Goal: Task Accomplishment & Management: Complete application form

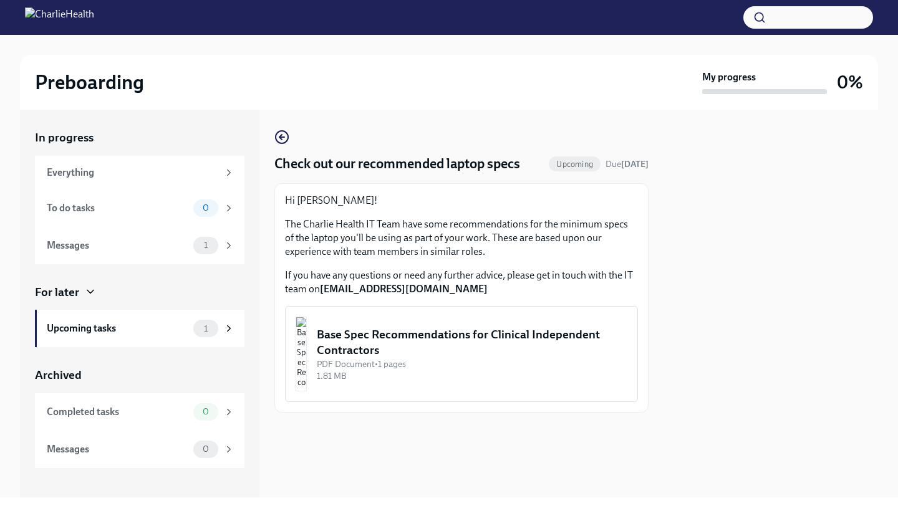
click at [442, 335] on div "Base Spec Recommendations for Clinical Independent Contractors" at bounding box center [472, 343] width 310 height 32
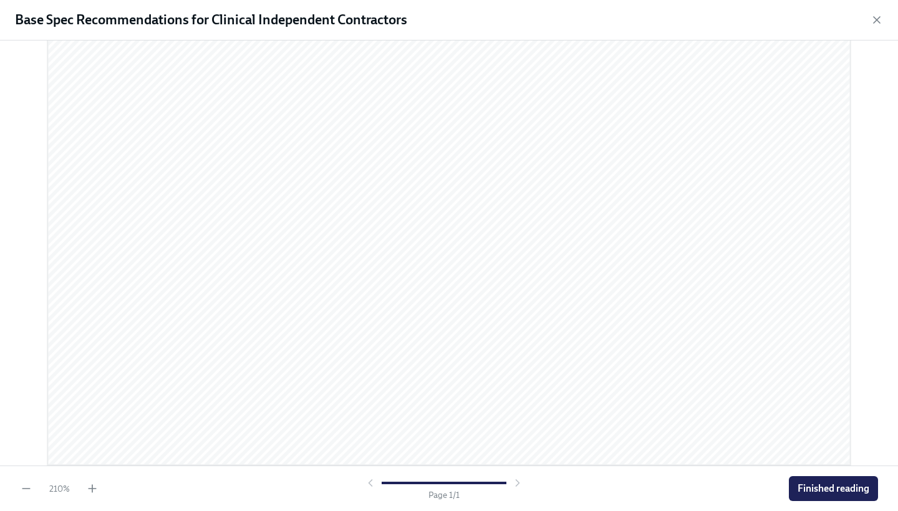
scroll to position [536, 0]
click at [837, 483] on span "Finished reading" at bounding box center [833, 489] width 72 height 12
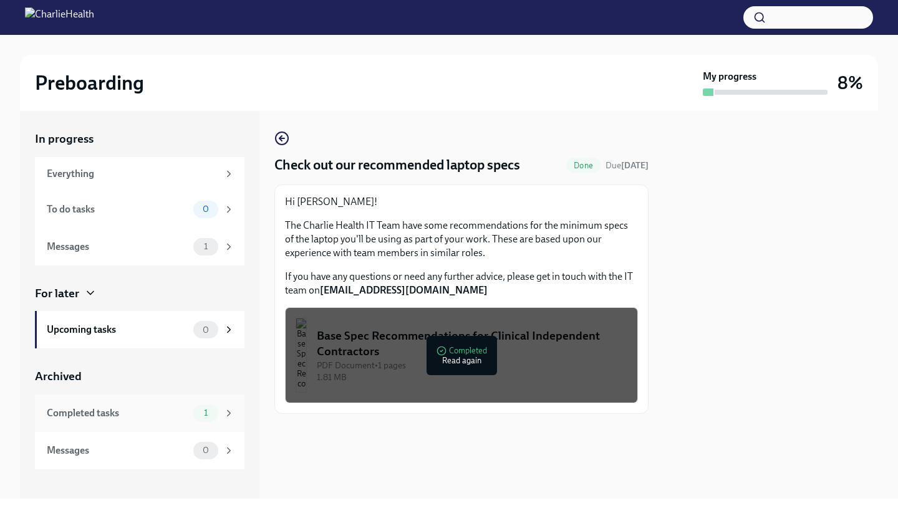
scroll to position [0, 0]
click at [159, 176] on div "Everything" at bounding box center [132, 174] width 171 height 14
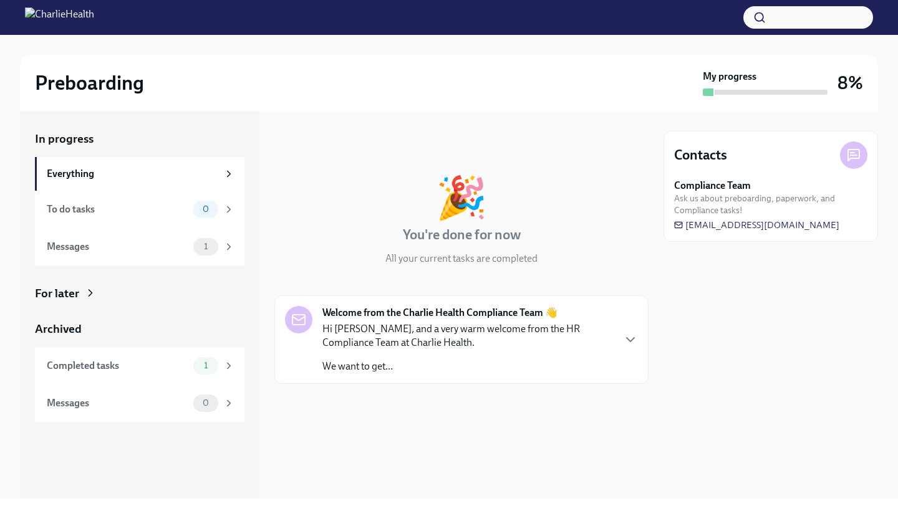
click at [505, 360] on p "We want to get..." at bounding box center [467, 367] width 291 height 14
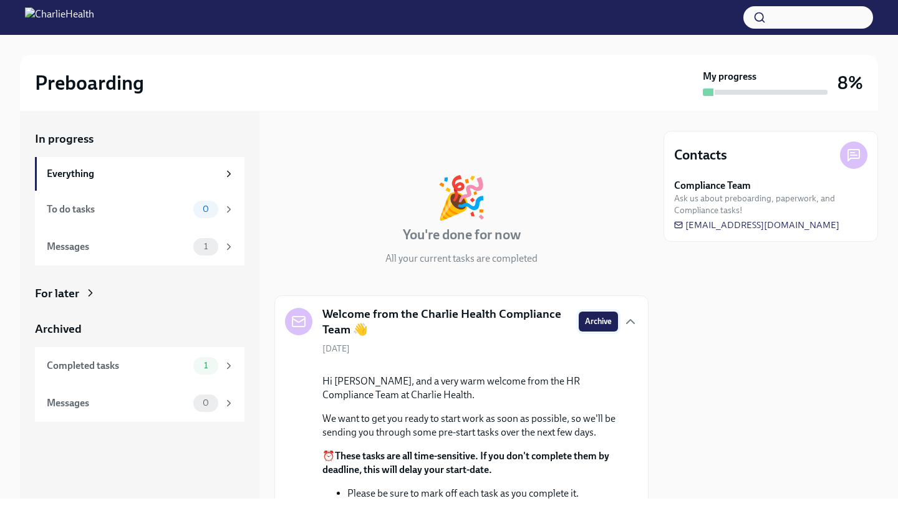
click at [610, 319] on span "Archive" at bounding box center [598, 321] width 27 height 12
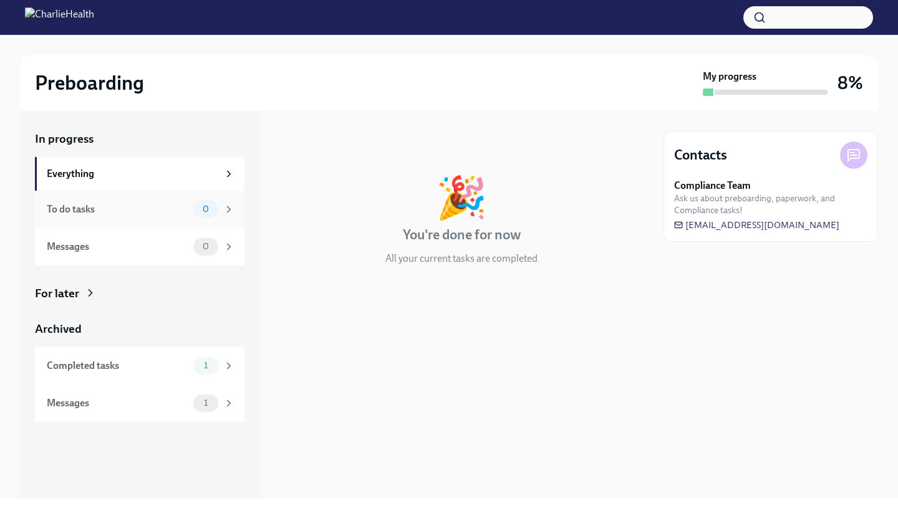
click at [85, 204] on div "To do tasks" at bounding box center [118, 210] width 142 height 14
click at [104, 244] on div "Messages" at bounding box center [118, 247] width 142 height 14
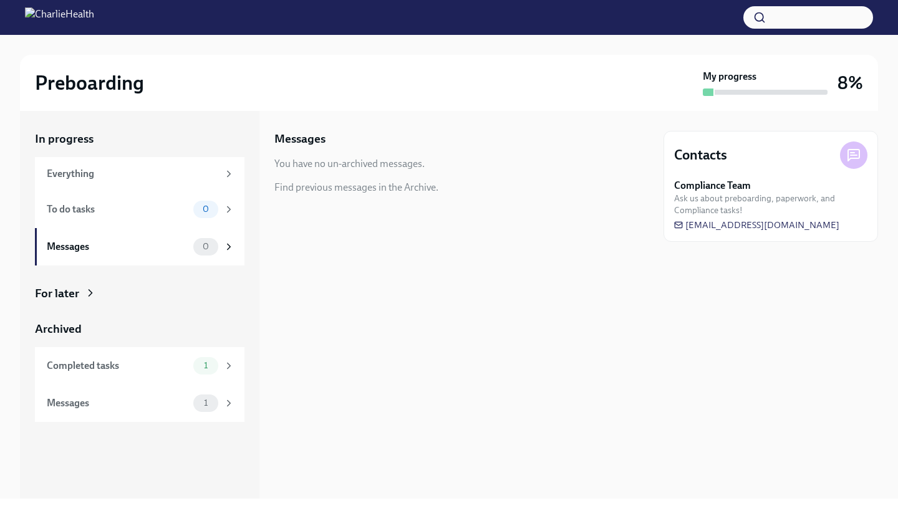
click at [89, 294] on icon at bounding box center [90, 293] width 12 height 12
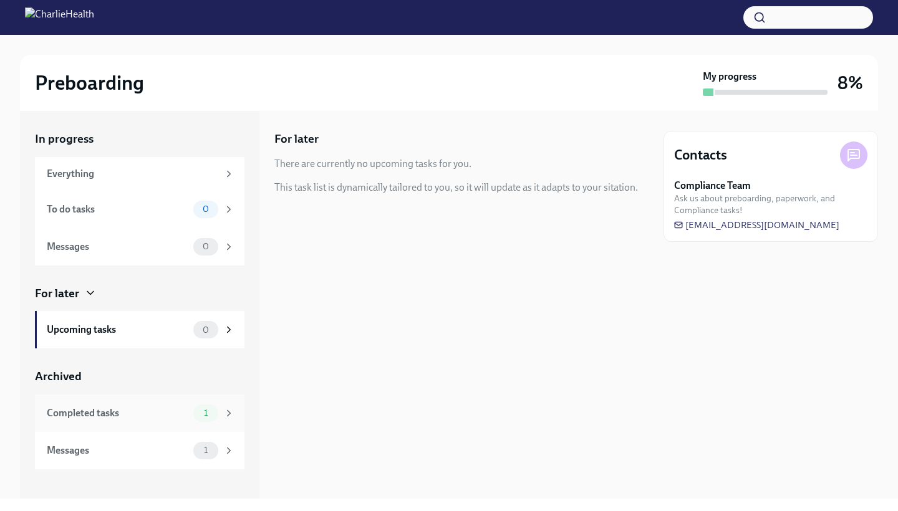
click at [147, 410] on div "Completed tasks" at bounding box center [118, 414] width 142 height 14
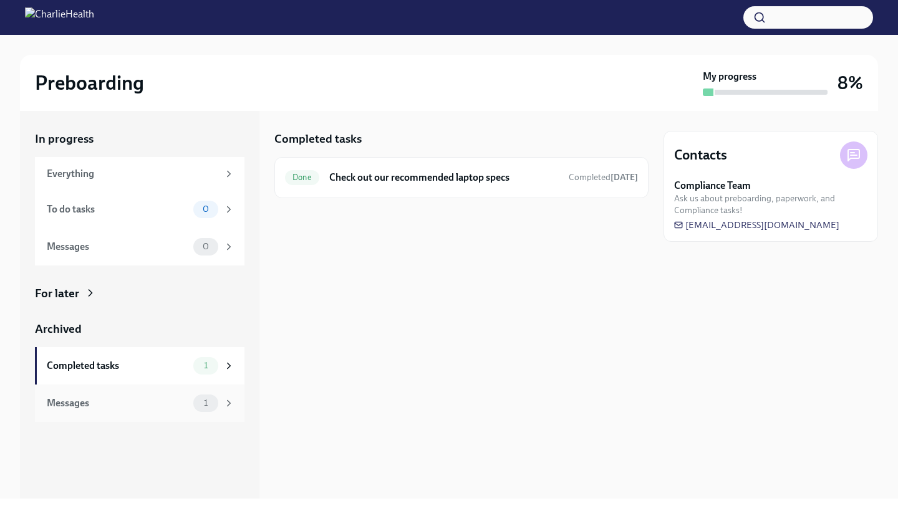
click at [141, 401] on div "Messages" at bounding box center [118, 404] width 142 height 14
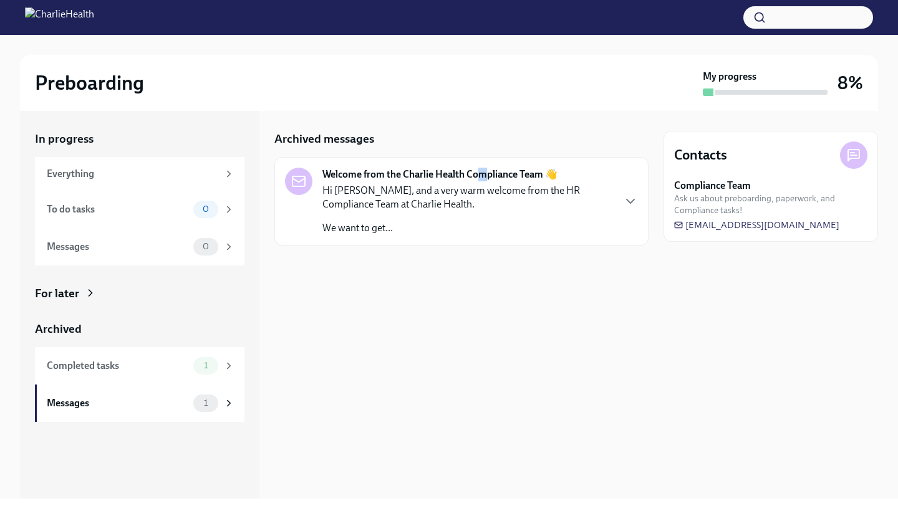
click at [484, 177] on strong "Welcome from the Charlie Health Compliance Team 👋" at bounding box center [439, 175] width 235 height 14
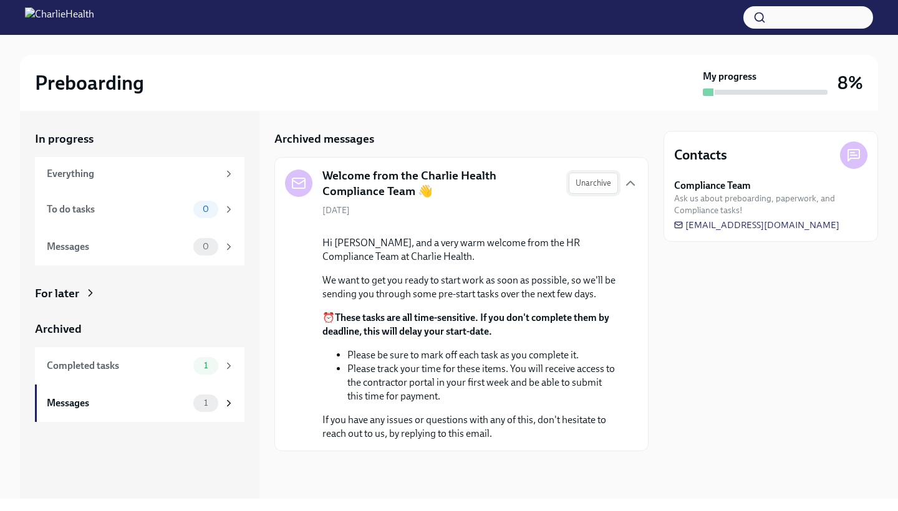
click at [587, 188] on span "Unarchive" at bounding box center [593, 183] width 36 height 12
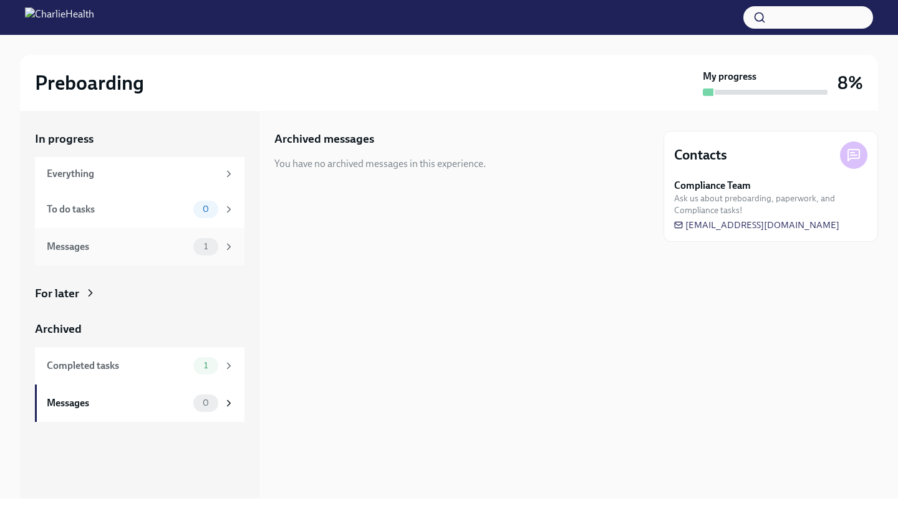
click at [114, 252] on div "Messages" at bounding box center [118, 247] width 142 height 14
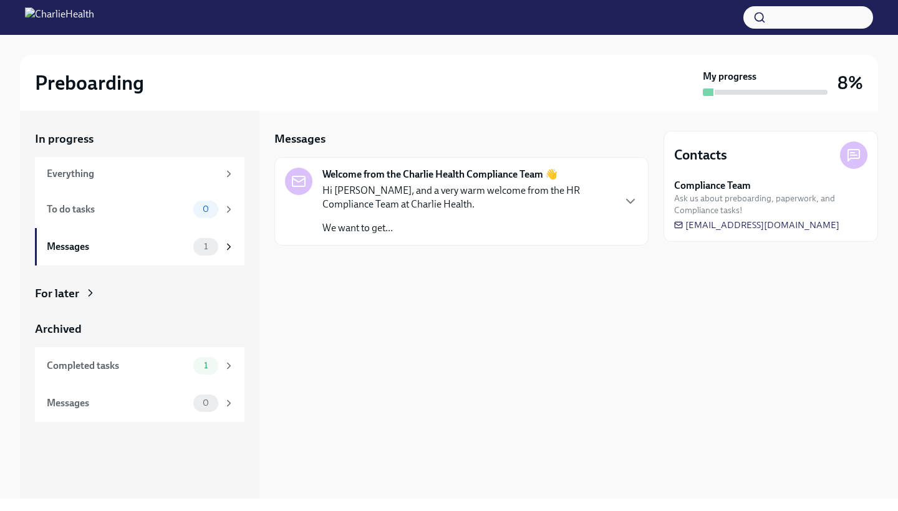
click at [514, 207] on p "Hi Katherine, and a very warm welcome from the HR Compliance Team at Charlie He…" at bounding box center [467, 197] width 291 height 27
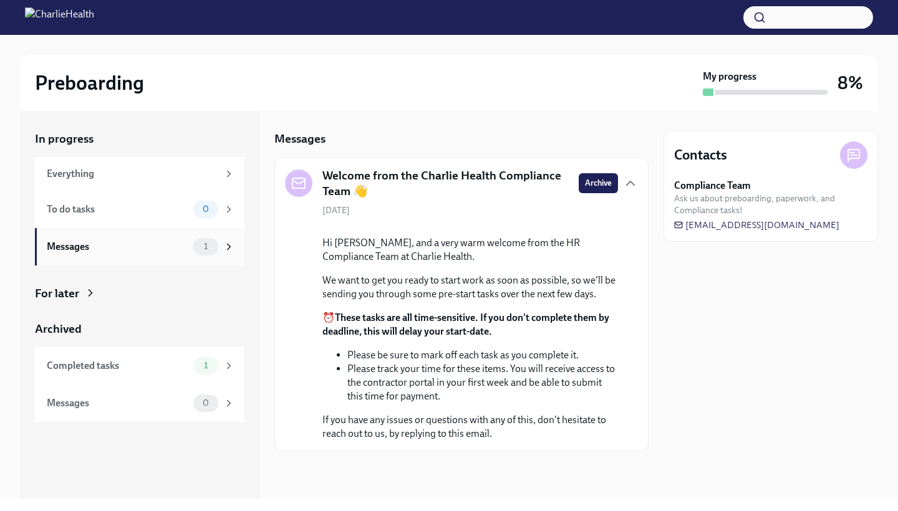
click at [84, 241] on div "Messages" at bounding box center [118, 247] width 142 height 14
click at [601, 183] on span "Archive" at bounding box center [598, 183] width 27 height 12
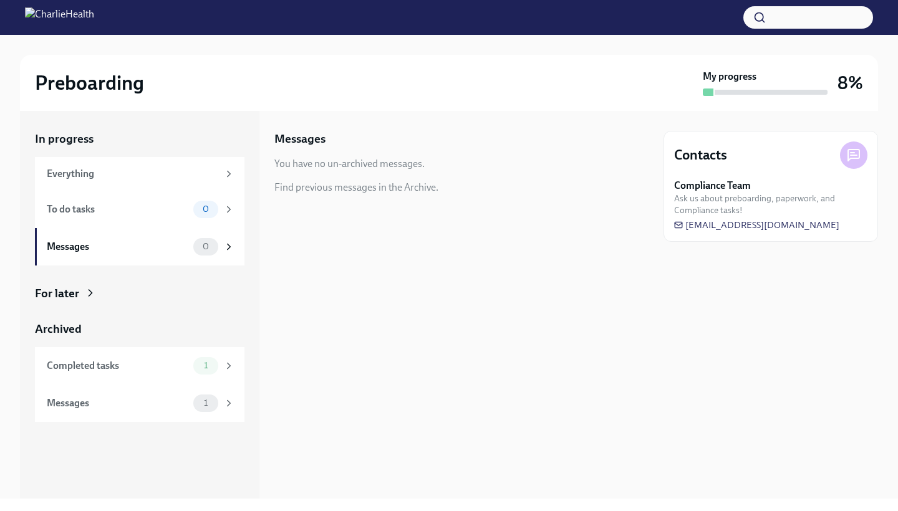
click at [72, 296] on div "For later" at bounding box center [57, 294] width 44 height 16
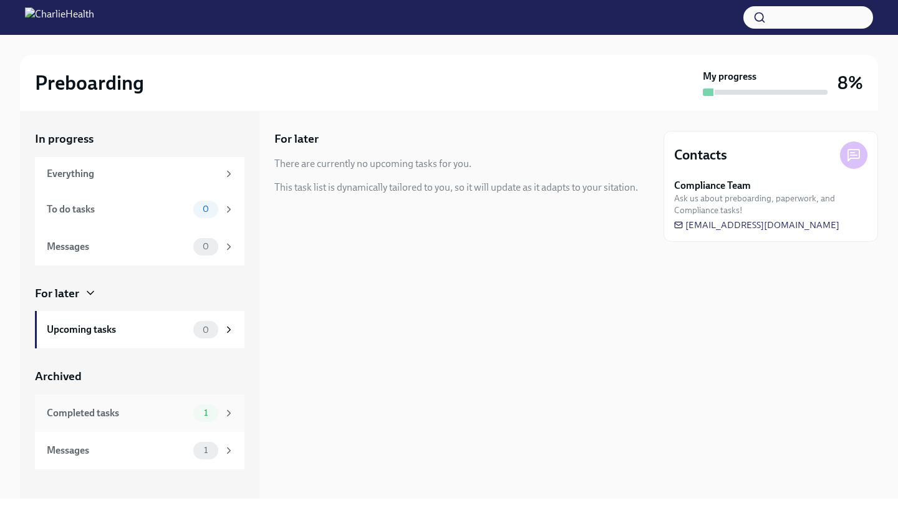
click at [128, 415] on div "Completed tasks" at bounding box center [118, 414] width 142 height 14
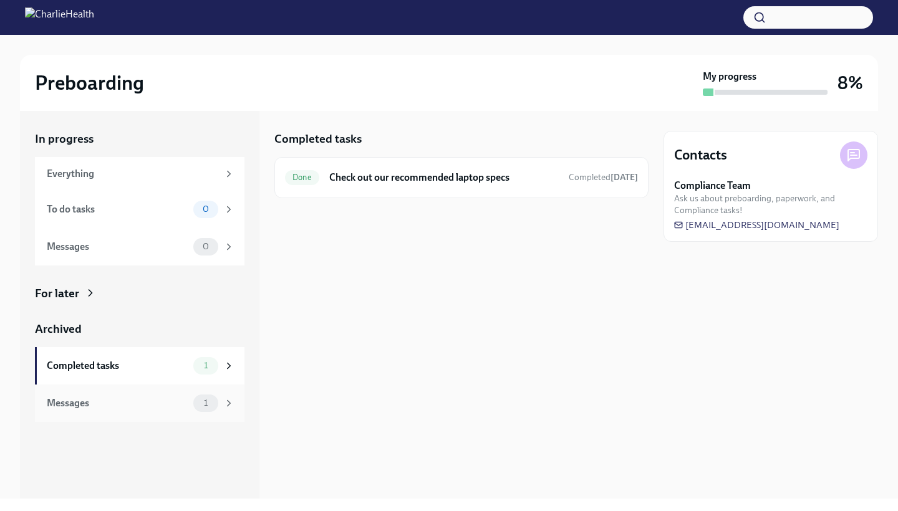
click at [103, 404] on div "Messages" at bounding box center [118, 404] width 142 height 14
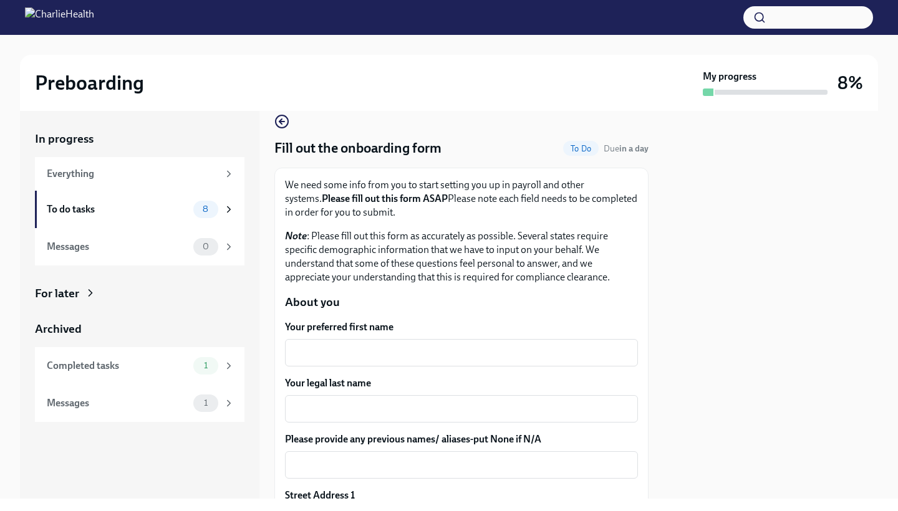
scroll to position [37, 0]
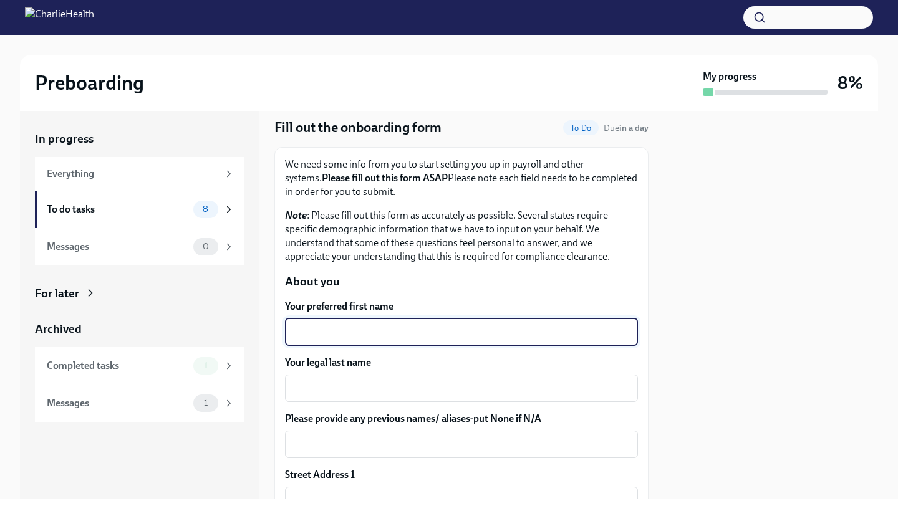
click at [339, 337] on textarea "Your preferred first name" at bounding box center [461, 332] width 338 height 15
type textarea "[PERSON_NAME]"
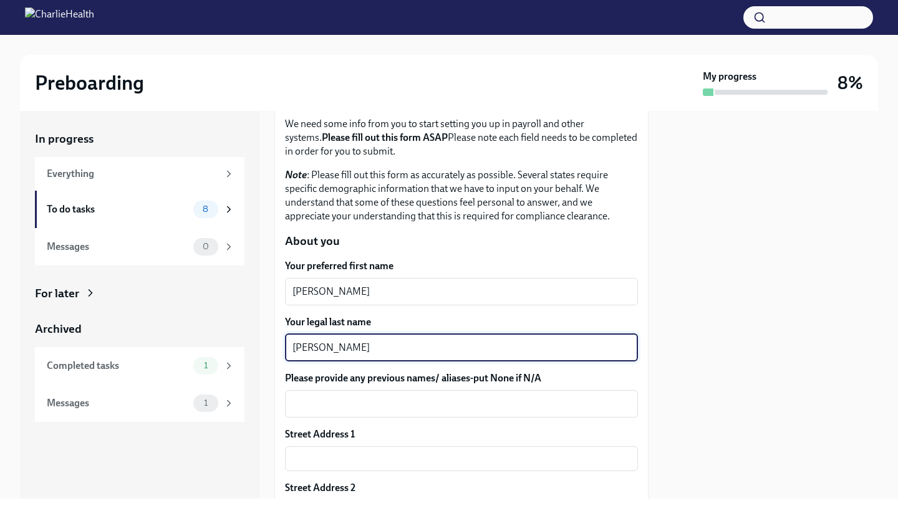
scroll to position [81, 0]
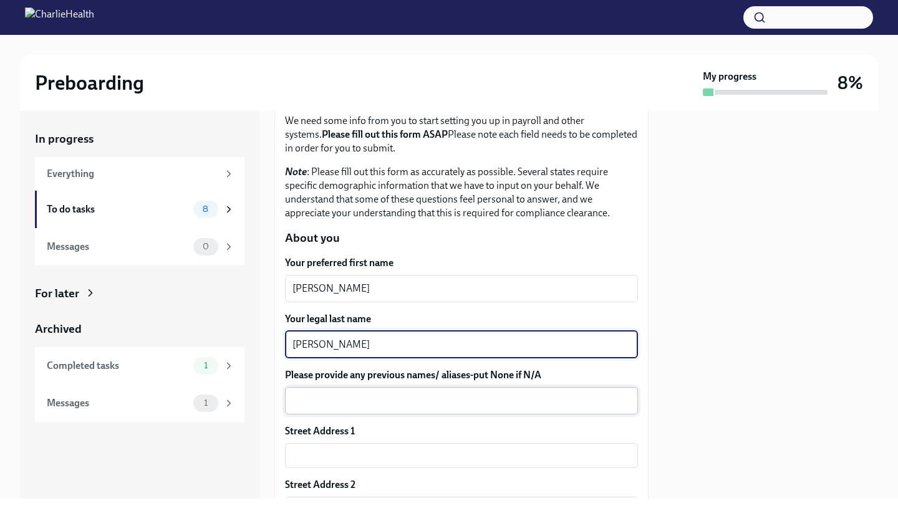
type textarea "[PERSON_NAME]"
click at [356, 394] on textarea "Please provide any previous names/ aliases-put None if N/A" at bounding box center [461, 400] width 338 height 15
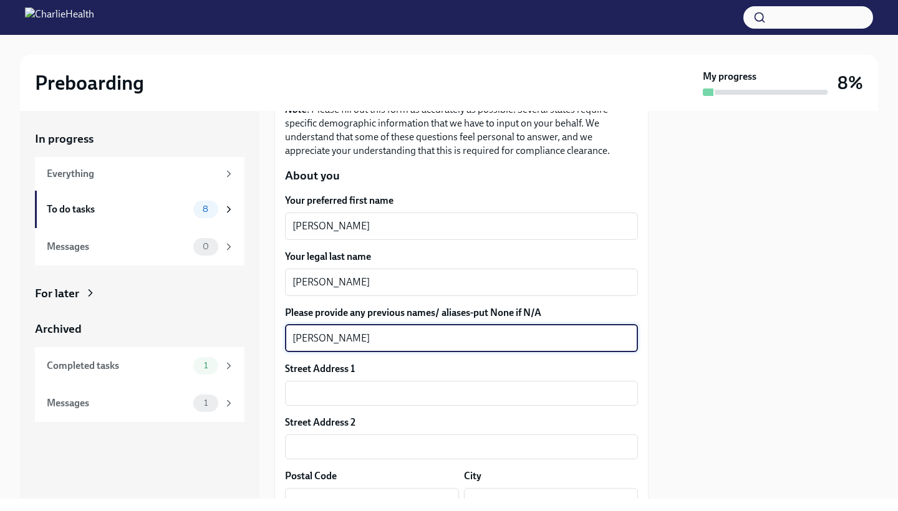
scroll to position [148, 0]
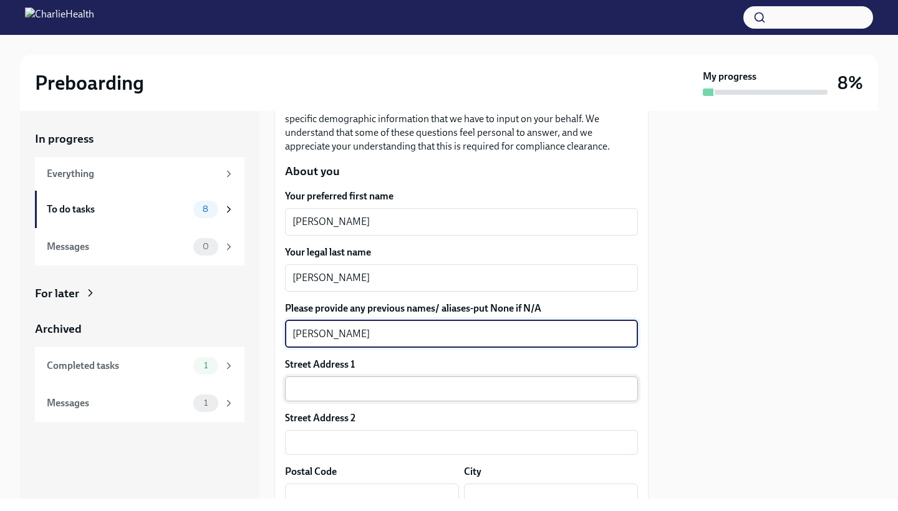
type textarea "[PERSON_NAME]"
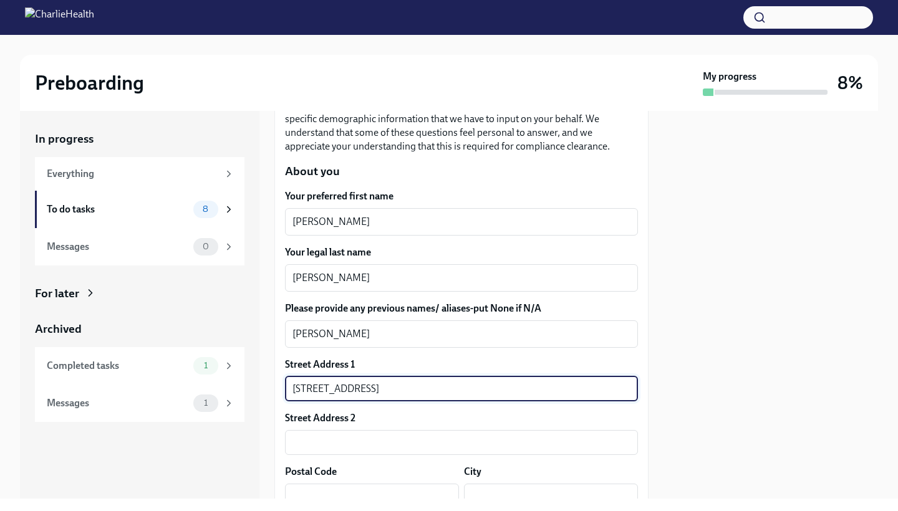
type input "[STREET_ADDRESS]"
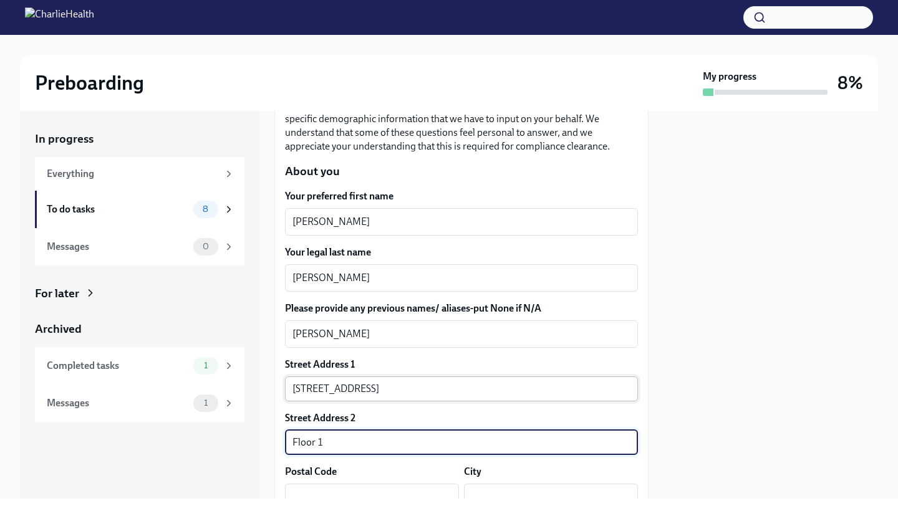
type input "Floor 1"
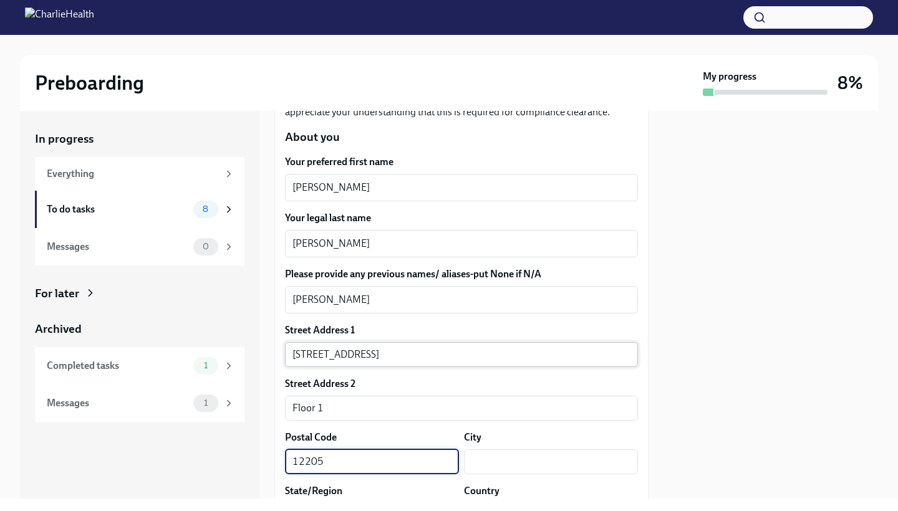
scroll to position [200, 0]
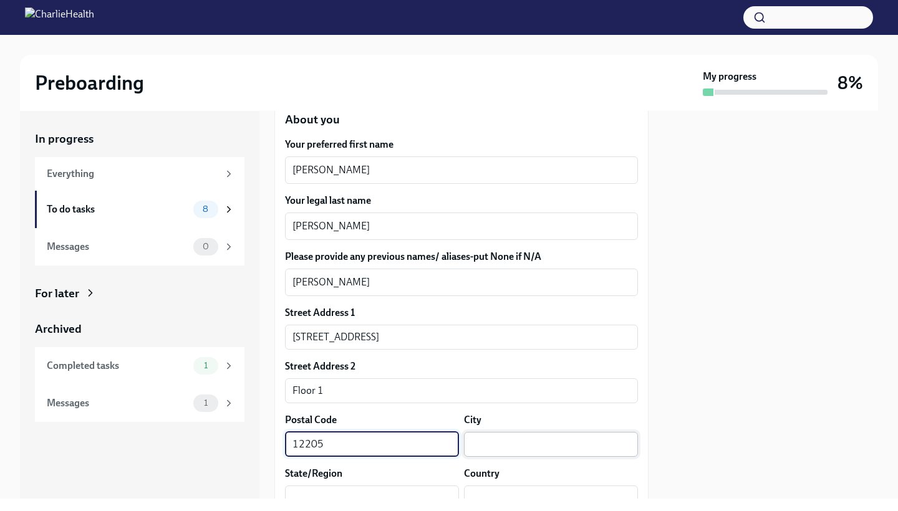
type input "12205"
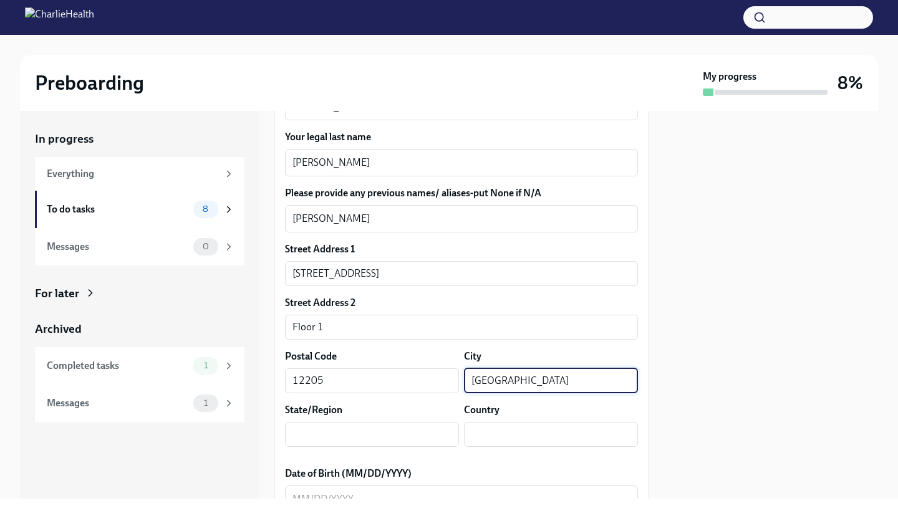
scroll to position [264, 0]
type input "[GEOGRAPHIC_DATA]"
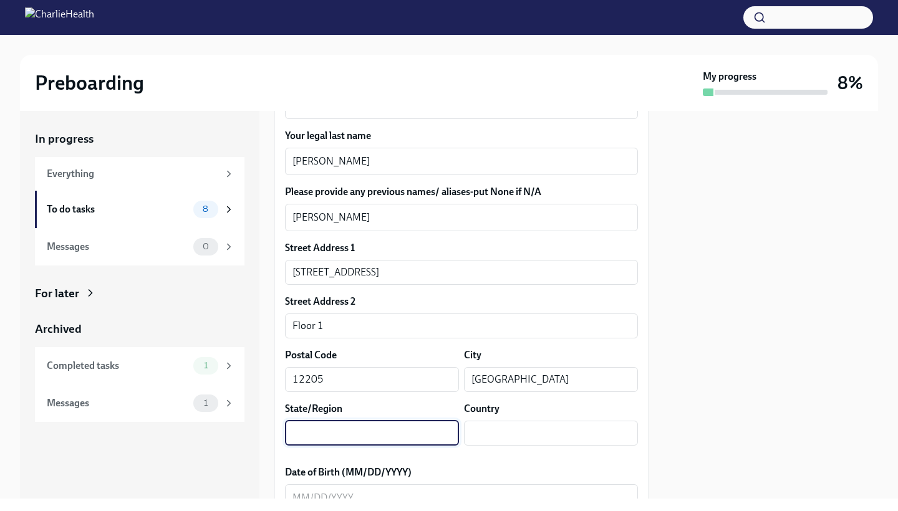
type input "F"
type input "n"
type input "[US_STATE]"
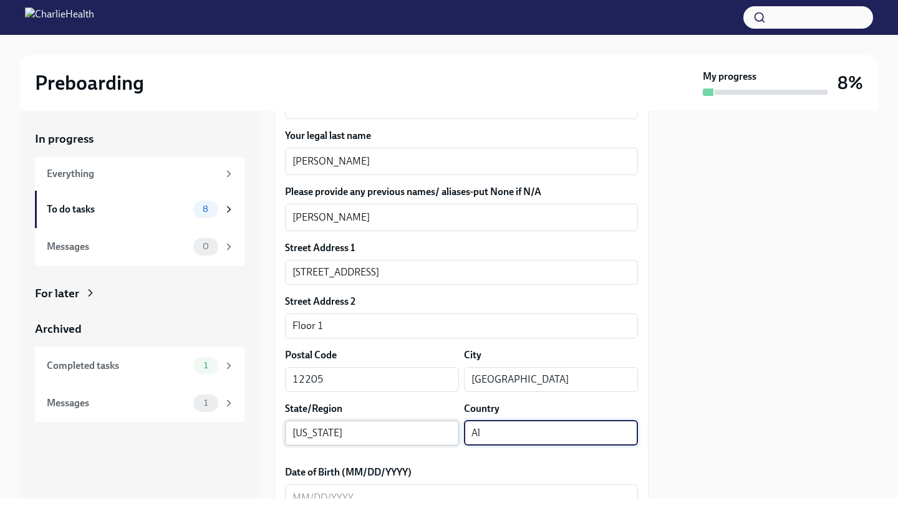
type input "A"
type input "[GEOGRAPHIC_DATA]"
click at [764, 312] on div at bounding box center [770, 305] width 214 height 388
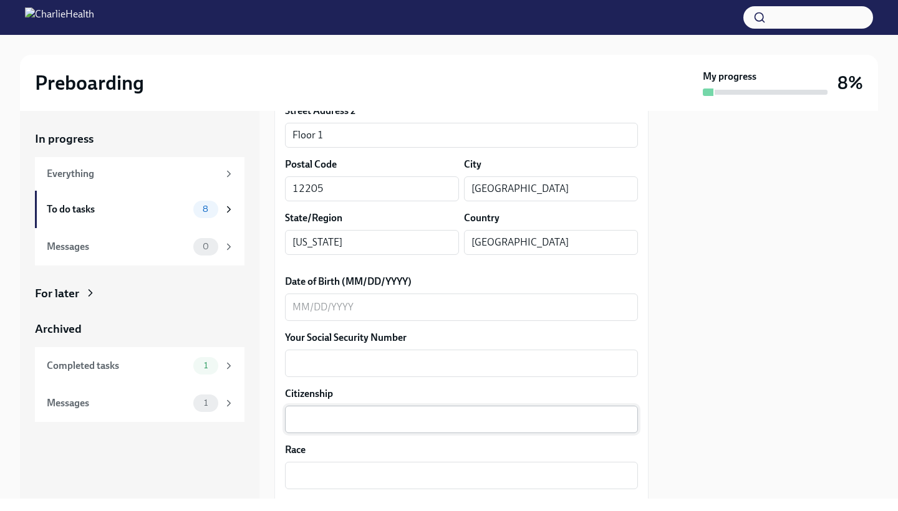
scroll to position [479, 0]
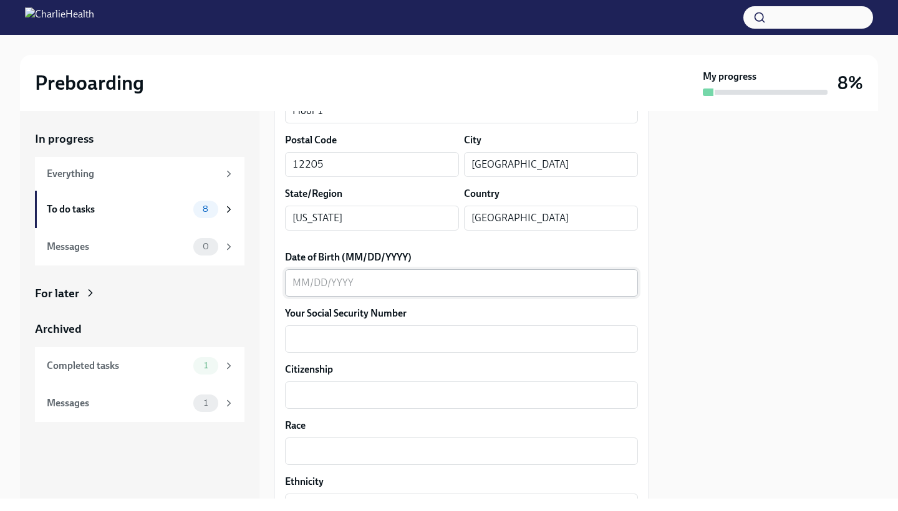
click at [339, 284] on textarea "Date of Birth (MM/DD/YYYY)" at bounding box center [461, 283] width 338 height 15
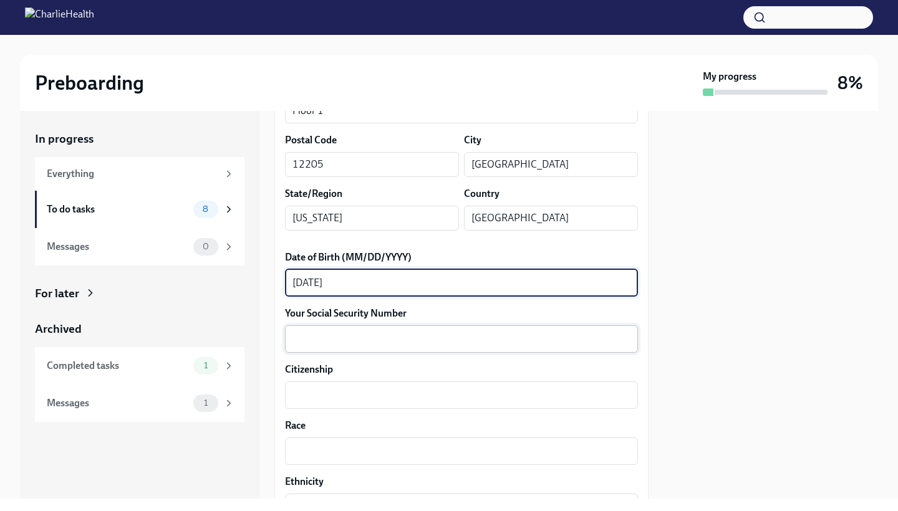
type textarea "[DATE]"
click at [301, 352] on div "x ​" at bounding box center [461, 338] width 353 height 27
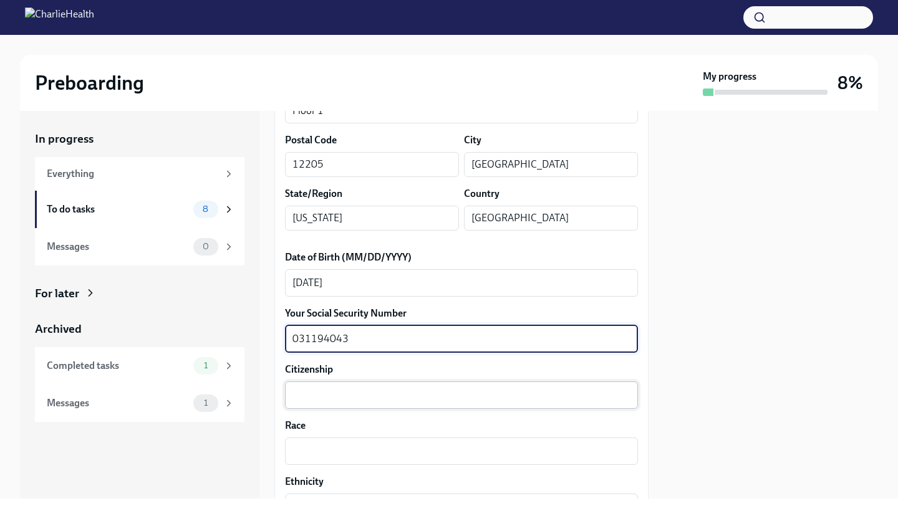
type textarea "031194043"
click at [302, 397] on textarea "Citizenship" at bounding box center [461, 395] width 338 height 15
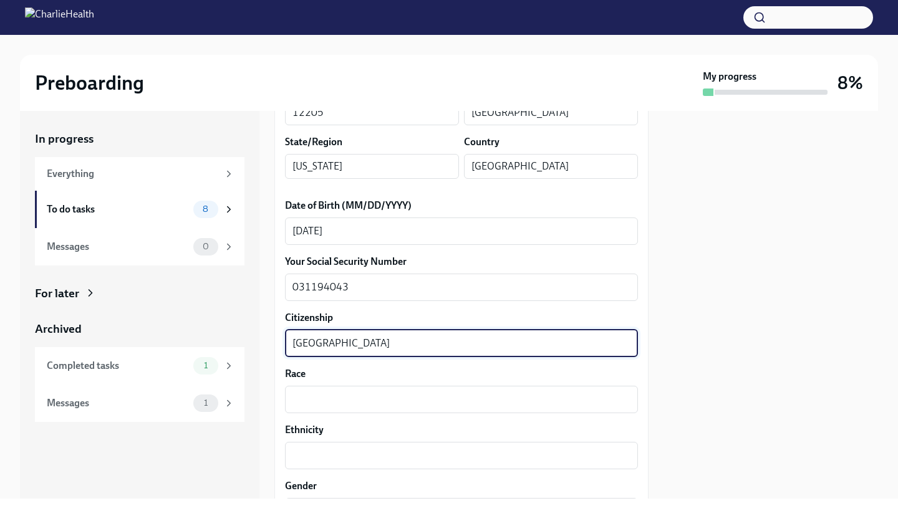
scroll to position [537, 0]
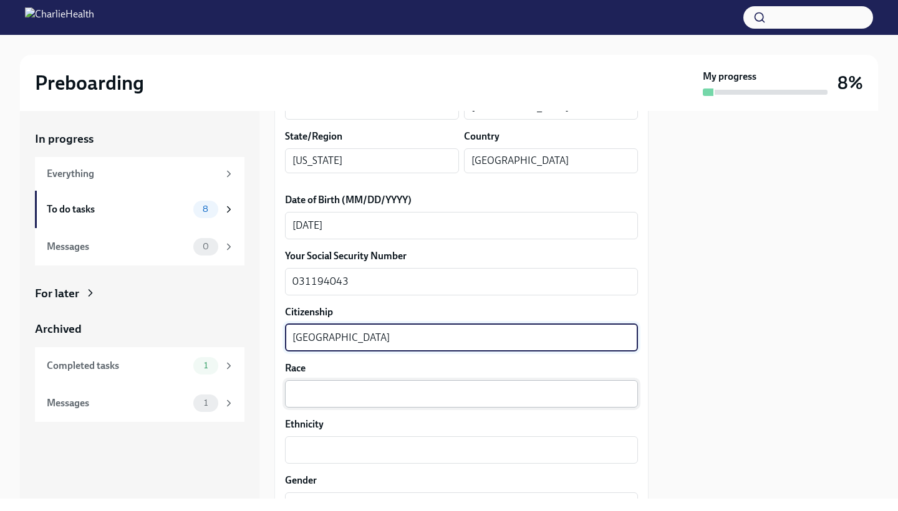
type textarea "[GEOGRAPHIC_DATA]"
click at [297, 403] on div "x ​" at bounding box center [461, 393] width 353 height 27
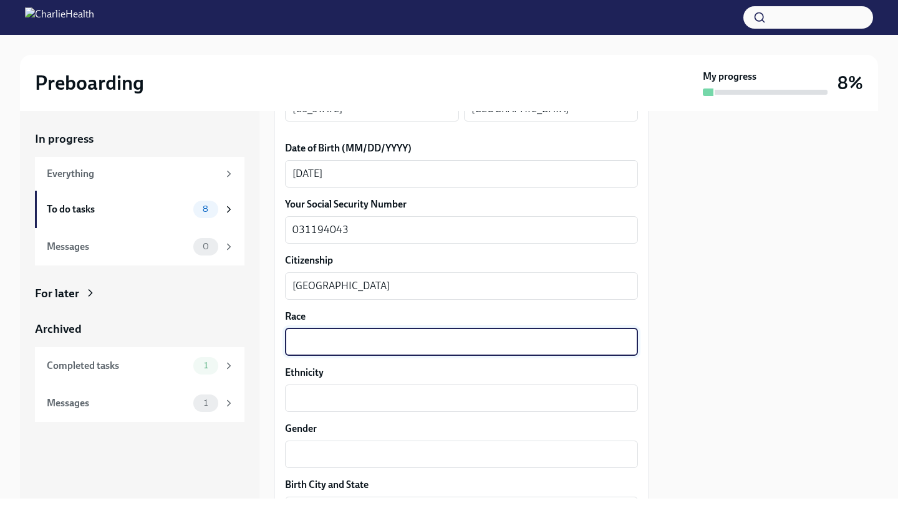
scroll to position [594, 0]
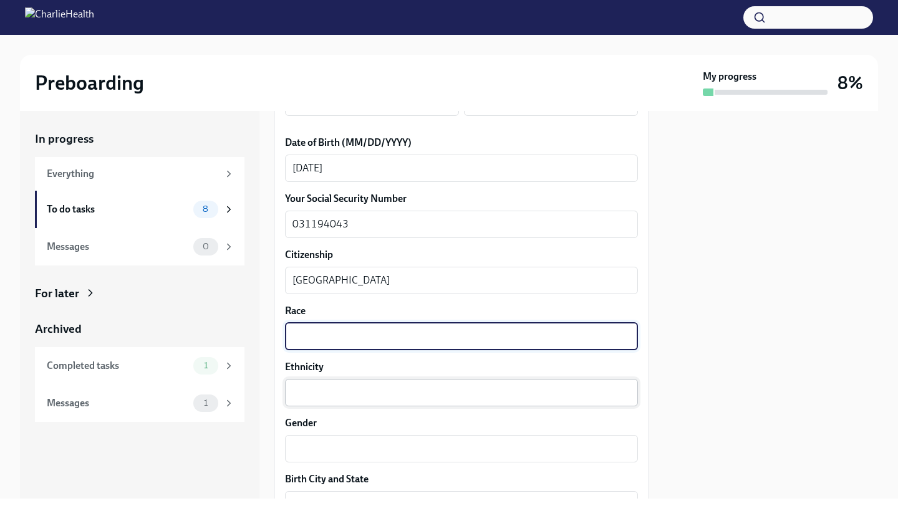
click at [296, 399] on textarea "Ethnicity" at bounding box center [461, 392] width 338 height 15
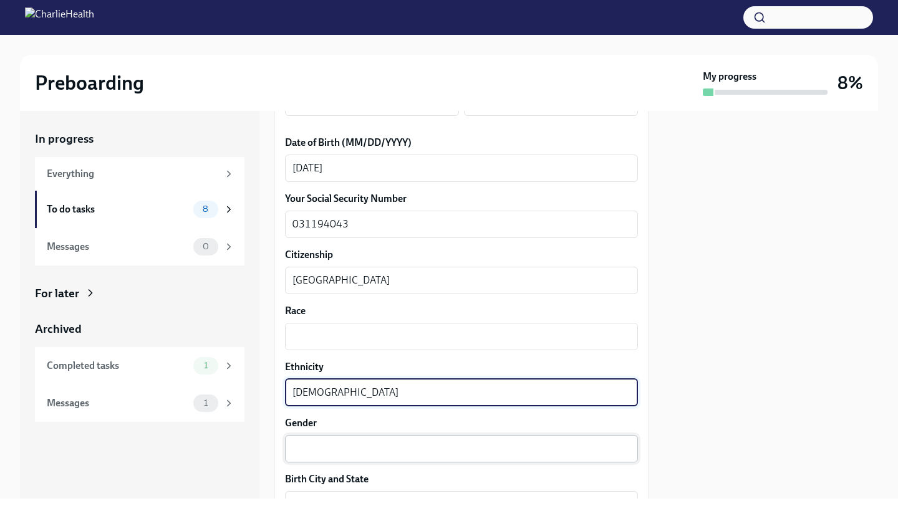
type textarea "[DEMOGRAPHIC_DATA]"
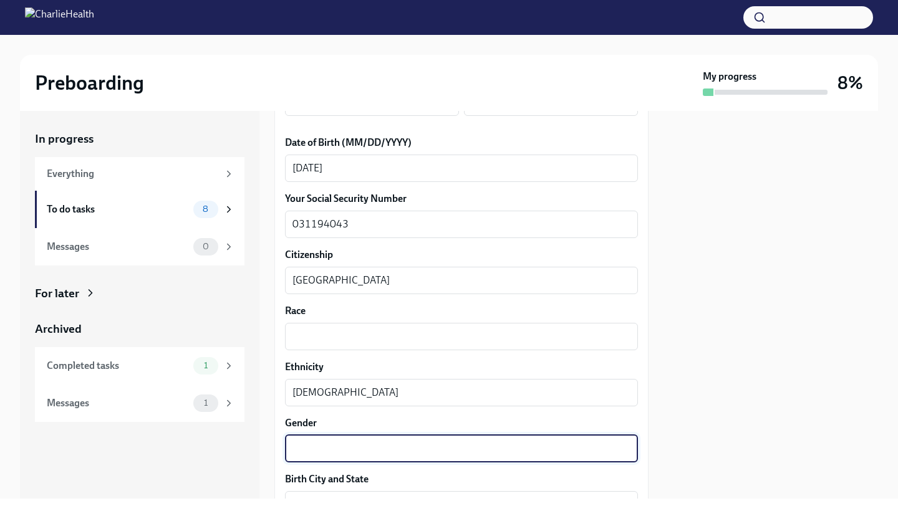
click at [322, 451] on textarea "Gender" at bounding box center [461, 448] width 338 height 15
type textarea "[DEMOGRAPHIC_DATA]"
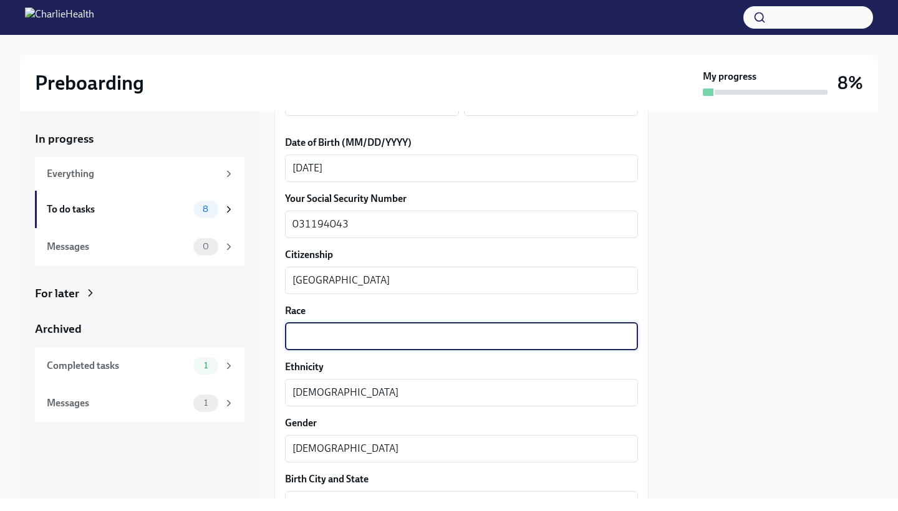
click at [336, 333] on textarea "Race" at bounding box center [461, 336] width 338 height 15
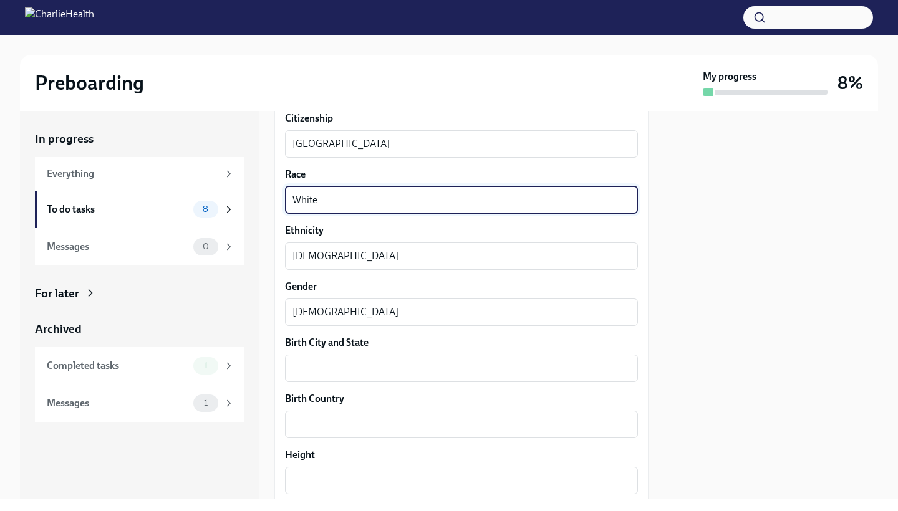
scroll to position [749, 0]
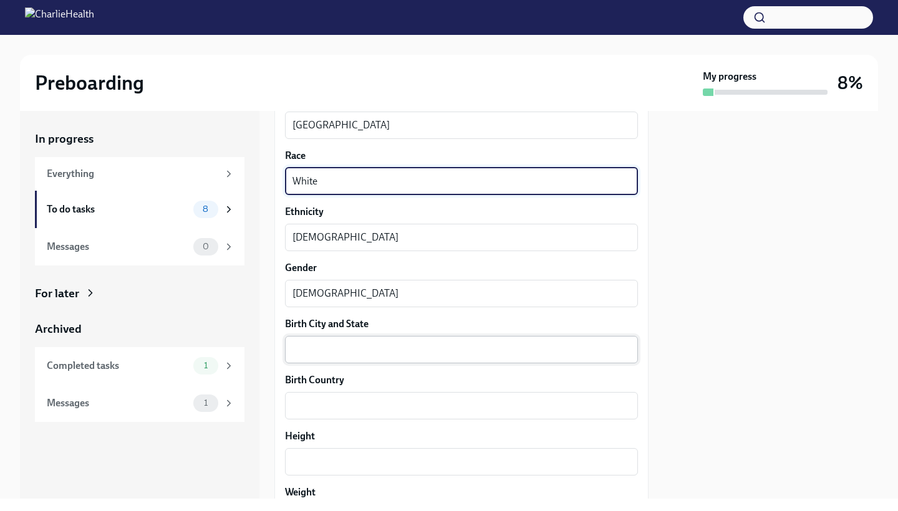
type textarea "White"
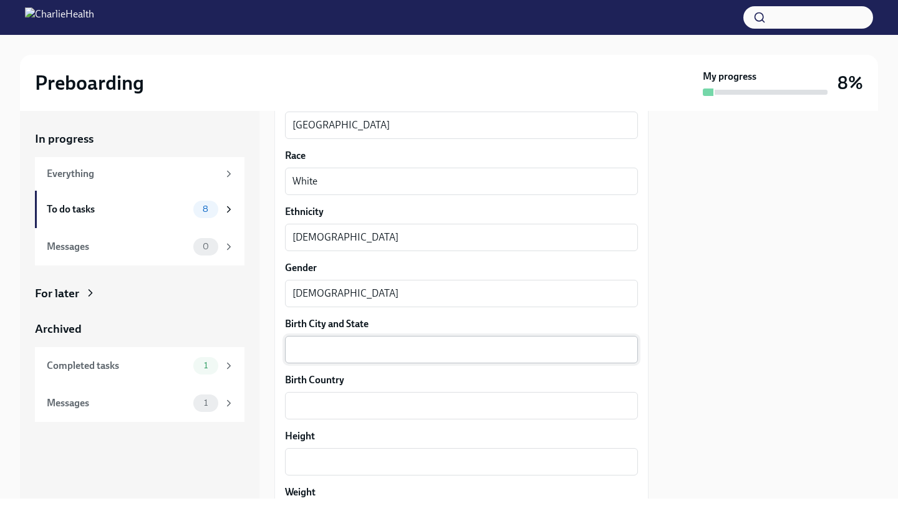
click at [295, 359] on div "x ​" at bounding box center [461, 349] width 353 height 27
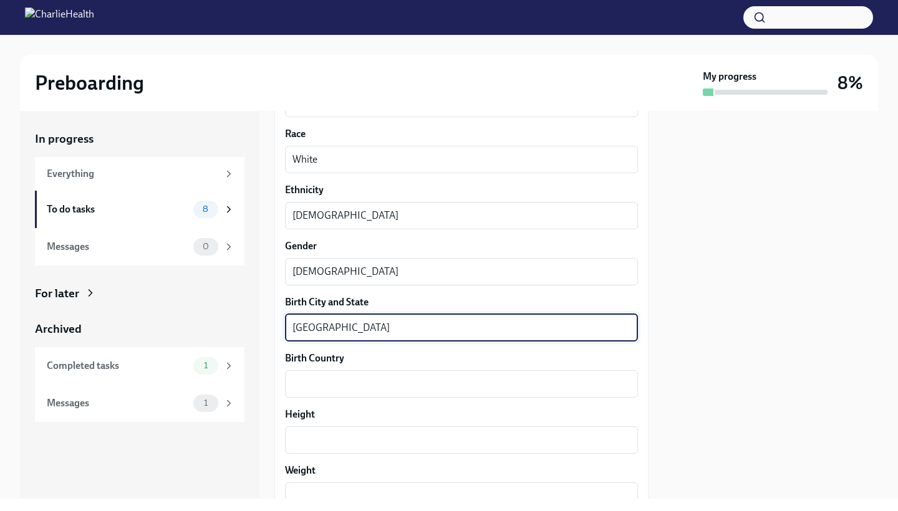
scroll to position [774, 0]
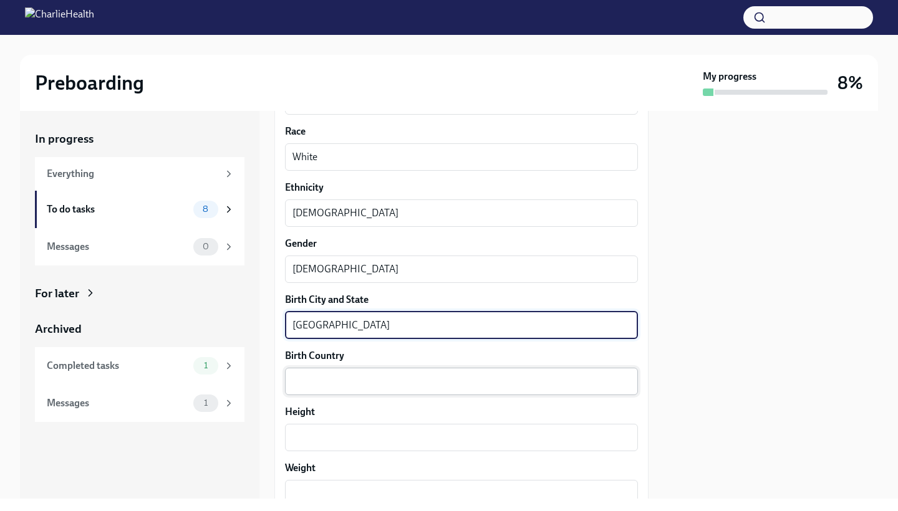
type textarea "[GEOGRAPHIC_DATA]"
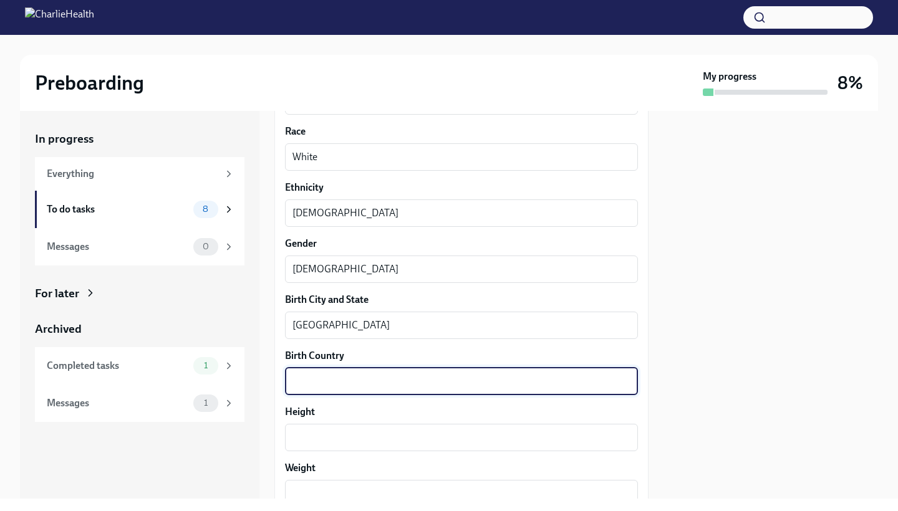
click at [378, 376] on textarea "Birth Country" at bounding box center [461, 381] width 338 height 15
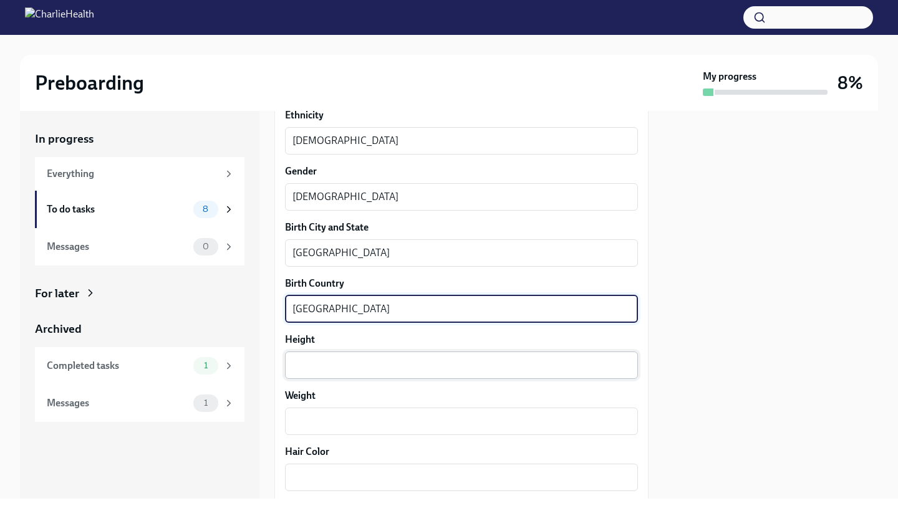
type textarea "[GEOGRAPHIC_DATA]"
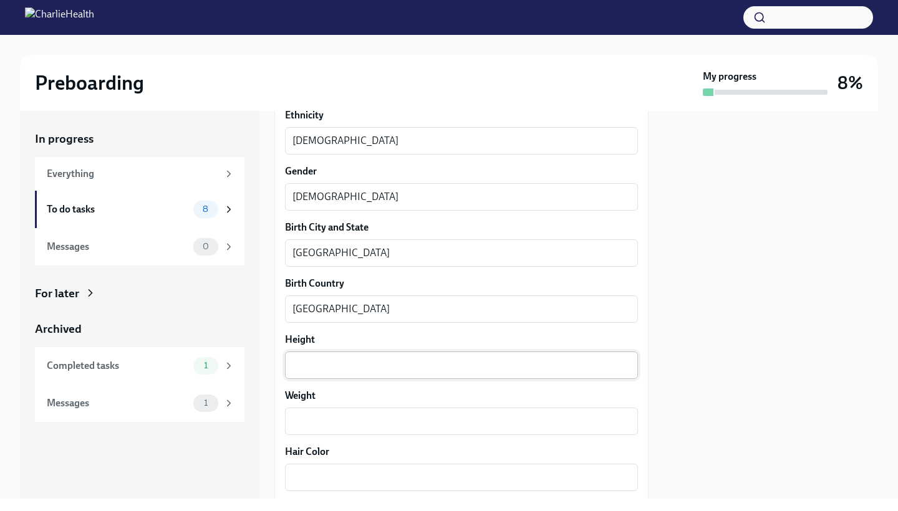
scroll to position [847, 0]
click at [359, 373] on div "x ​" at bounding box center [461, 364] width 353 height 27
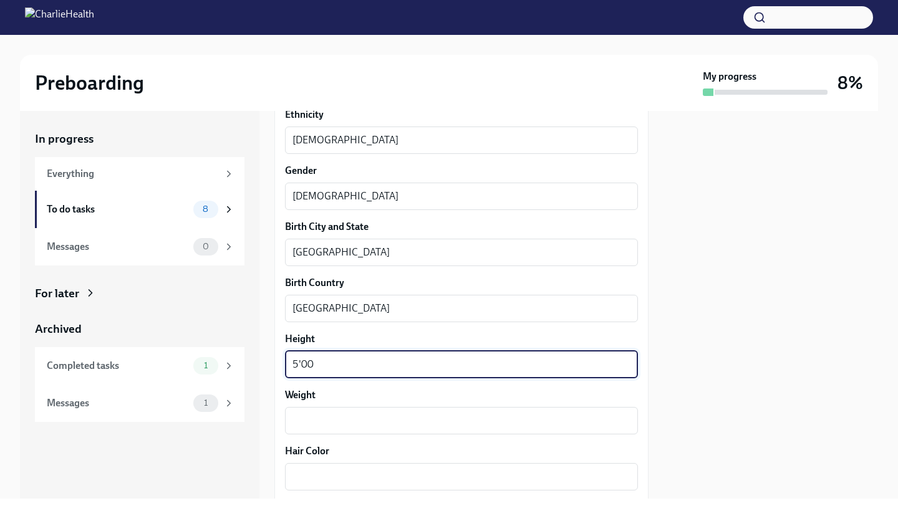
scroll to position [865, 0]
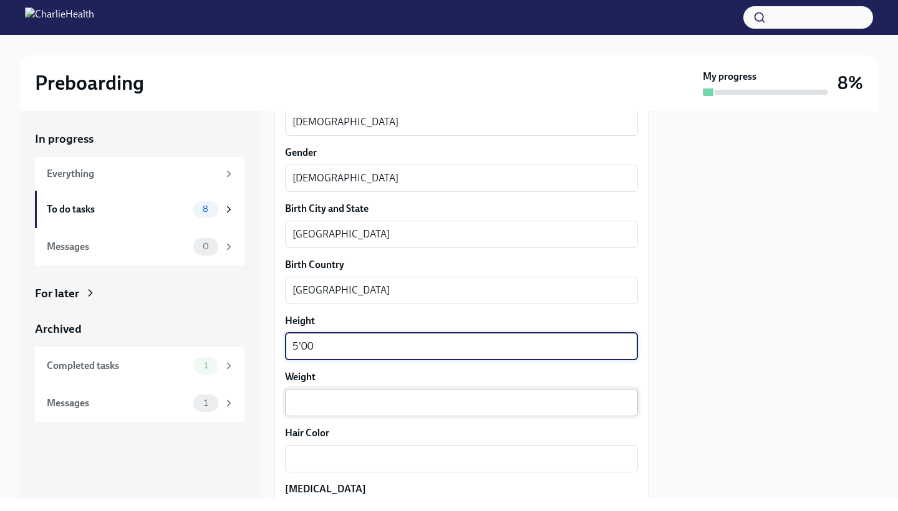
type textarea "5'00"
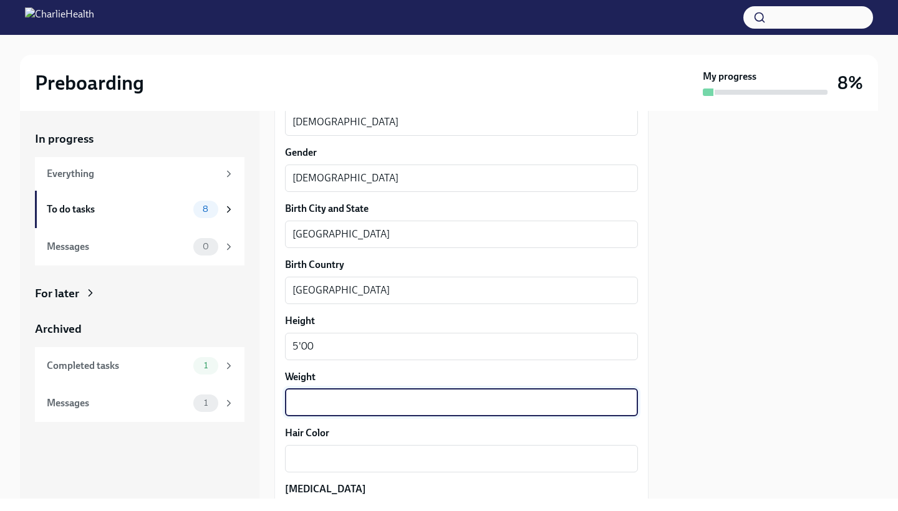
click at [355, 400] on textarea "Weight" at bounding box center [461, 402] width 338 height 15
type textarea "112"
click at [347, 451] on textarea "Hair Color" at bounding box center [461, 458] width 338 height 15
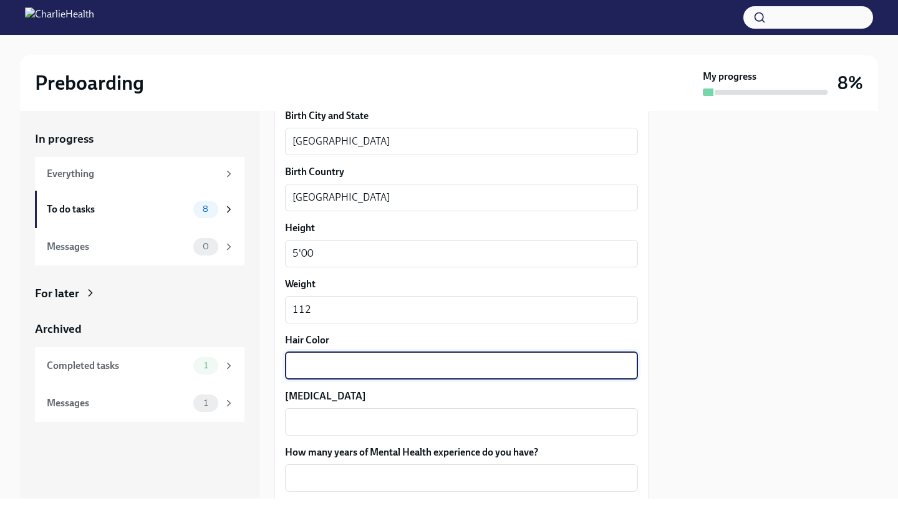
scroll to position [958, 0]
type textarea "B"
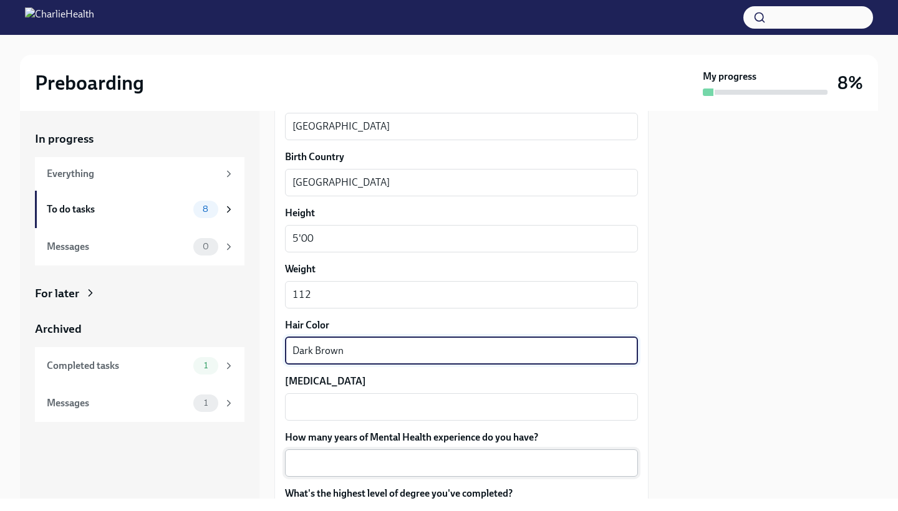
scroll to position [973, 0]
type textarea "Dark Brown"
click at [332, 409] on textarea "[MEDICAL_DATA]" at bounding box center [461, 406] width 338 height 15
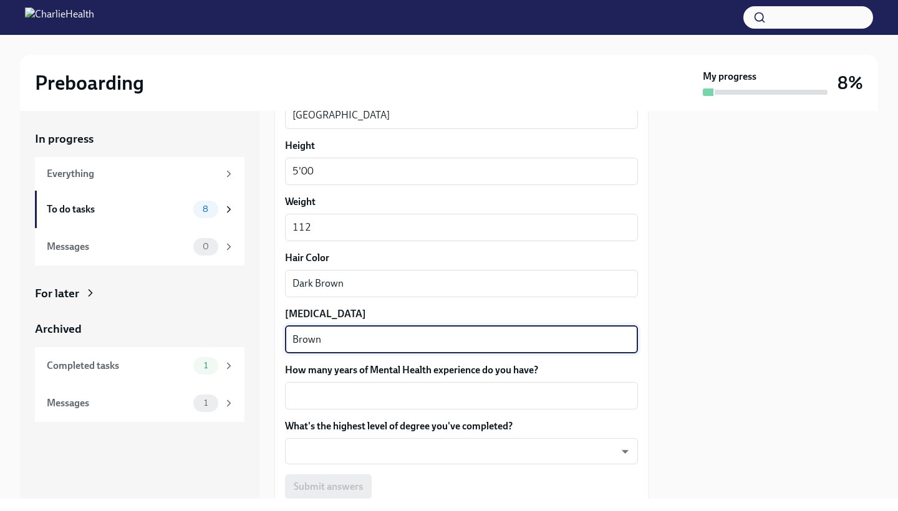
scroll to position [1056, 0]
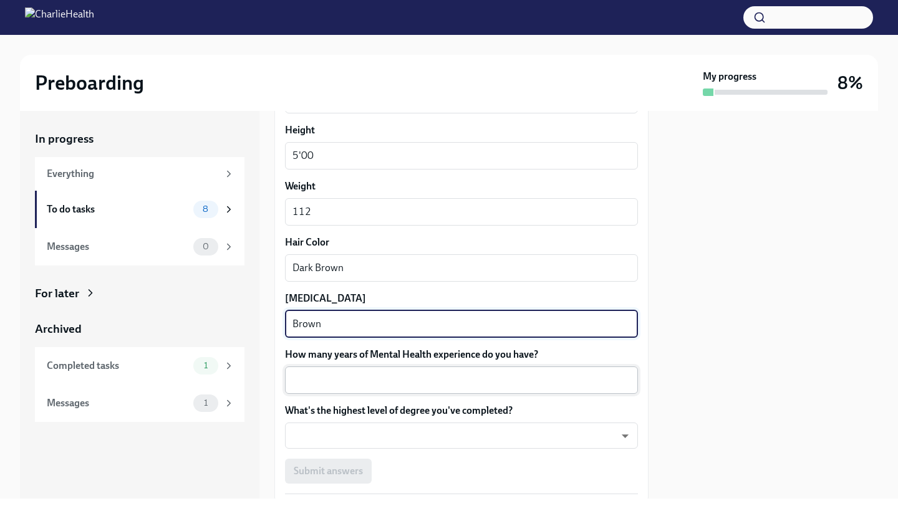
type textarea "Brown"
click at [374, 383] on textarea "How many years of Mental Health experience do you have?" at bounding box center [461, 380] width 338 height 15
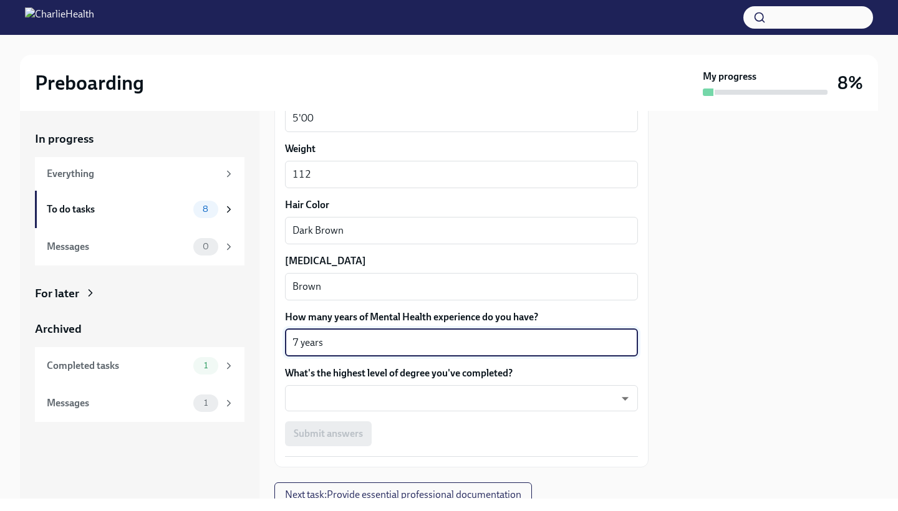
scroll to position [1107, 0]
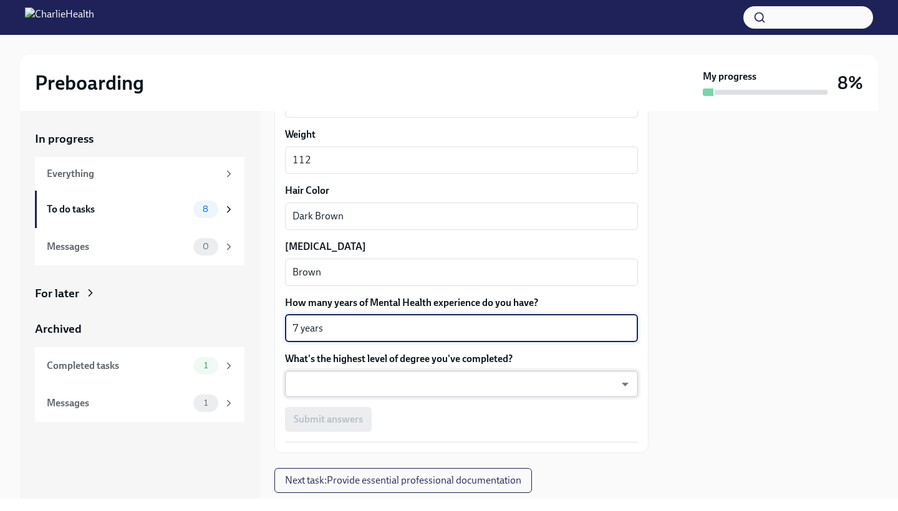
type textarea "7 years"
click at [342, 383] on body "Preboarding My progress 8% In progress Everything To do tasks 8 Messages 0 For …" at bounding box center [449, 255] width 898 height 511
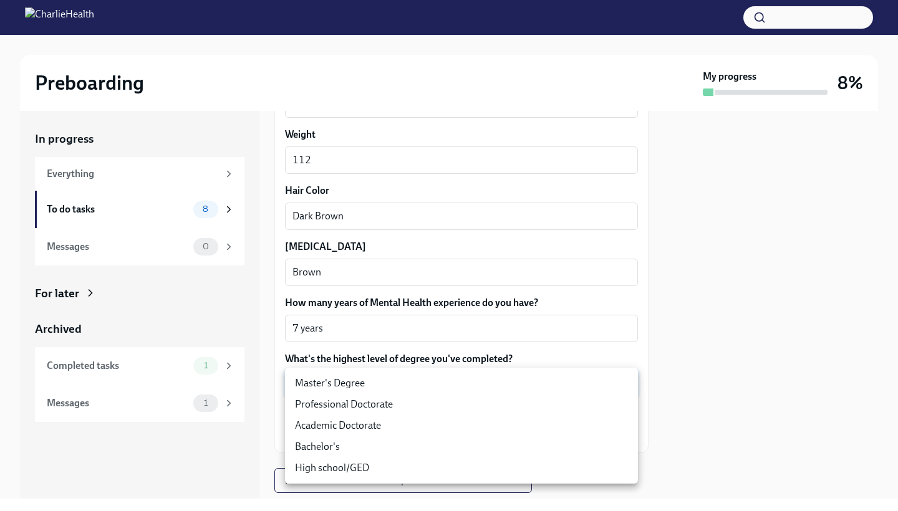
click at [348, 383] on li "Master's Degree" at bounding box center [461, 383] width 353 height 21
type input "2vBr-ghkD"
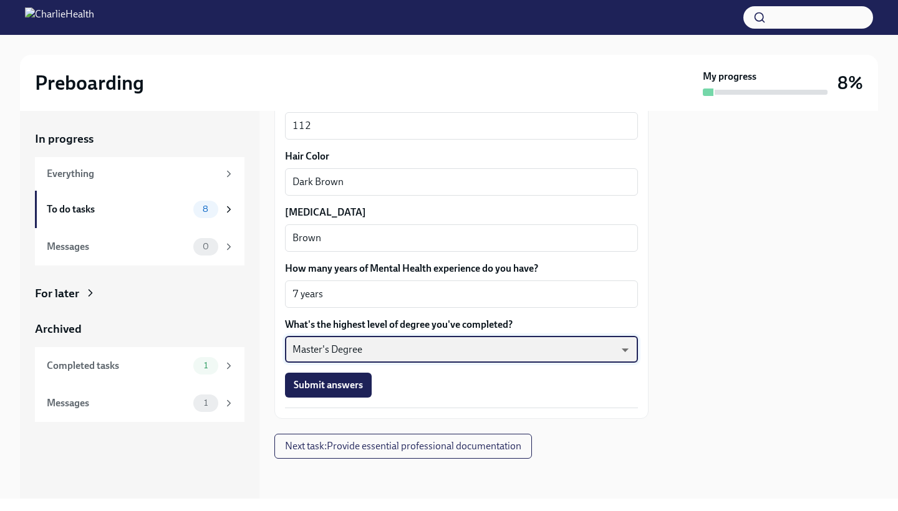
scroll to position [1141, 0]
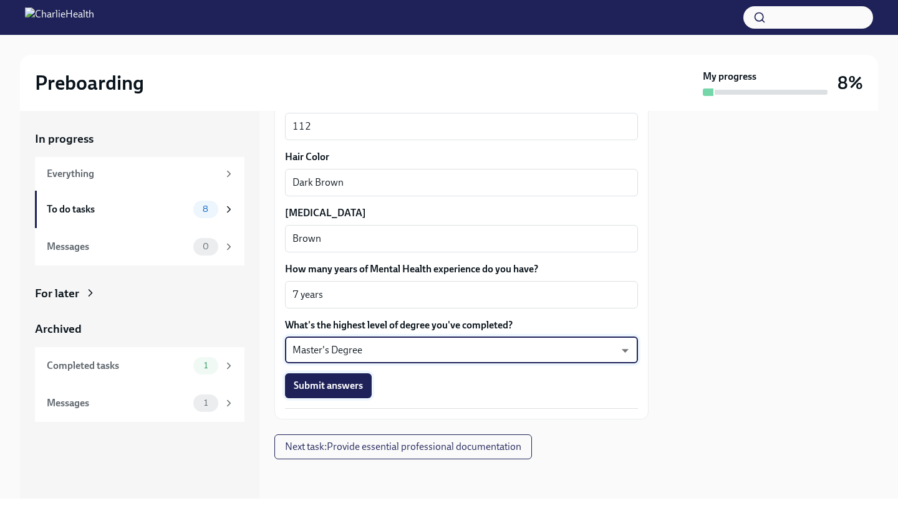
click at [339, 388] on span "Submit answers" at bounding box center [328, 386] width 69 height 12
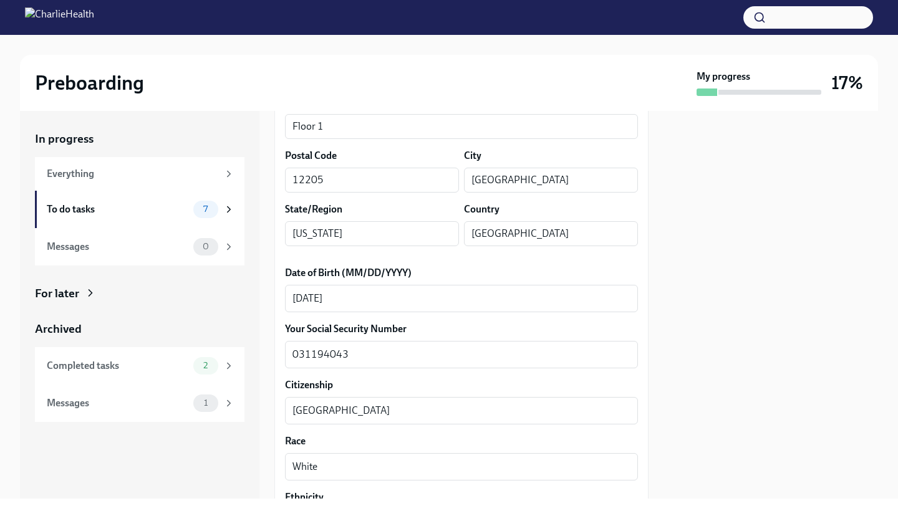
scroll to position [453, 0]
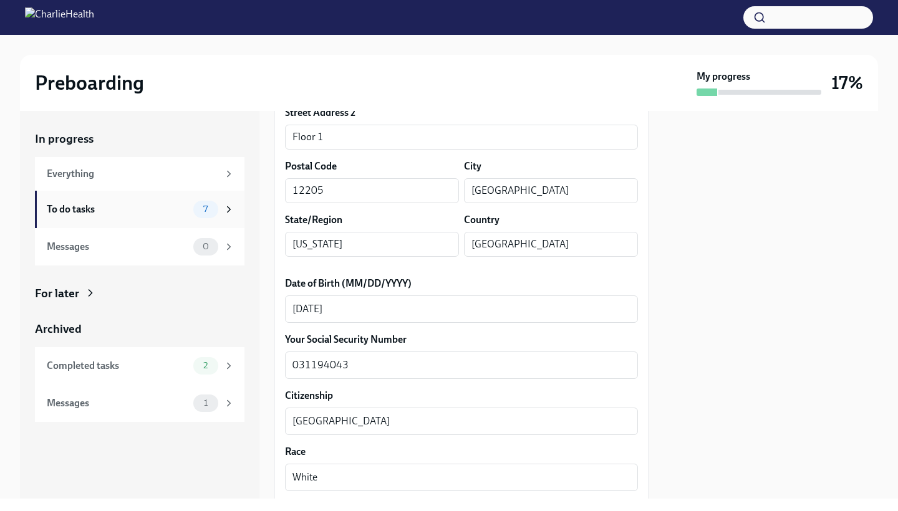
click at [97, 210] on div "To do tasks" at bounding box center [118, 210] width 142 height 14
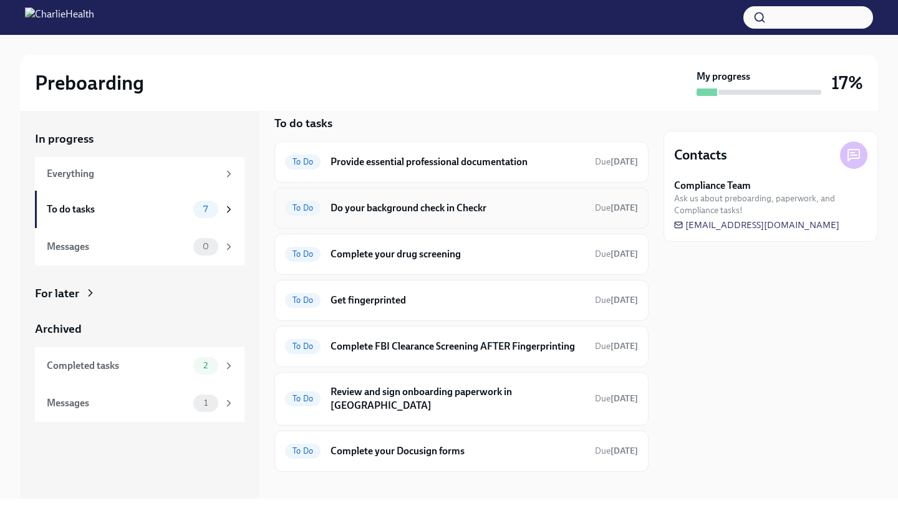
click at [410, 204] on h6 "Do your background check in Checkr" at bounding box center [457, 208] width 254 height 14
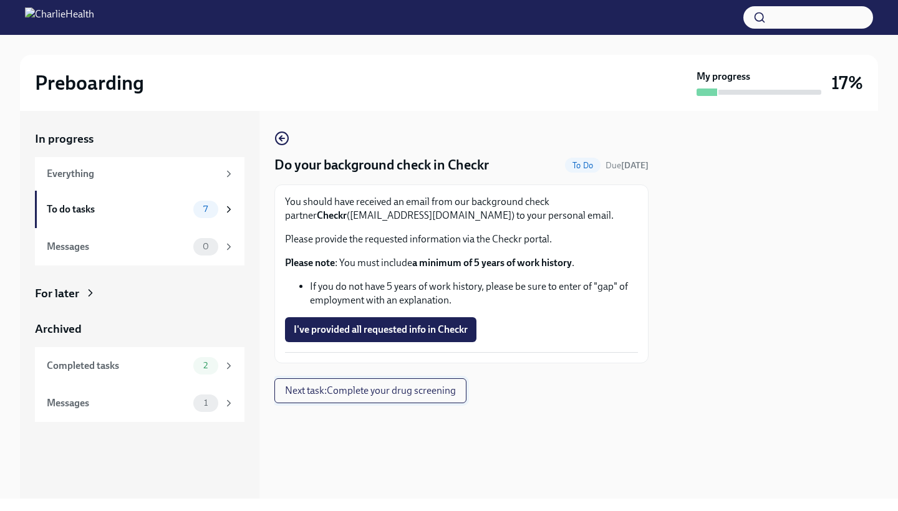
click at [404, 392] on span "Next task : Complete your drug screening" at bounding box center [370, 391] width 171 height 12
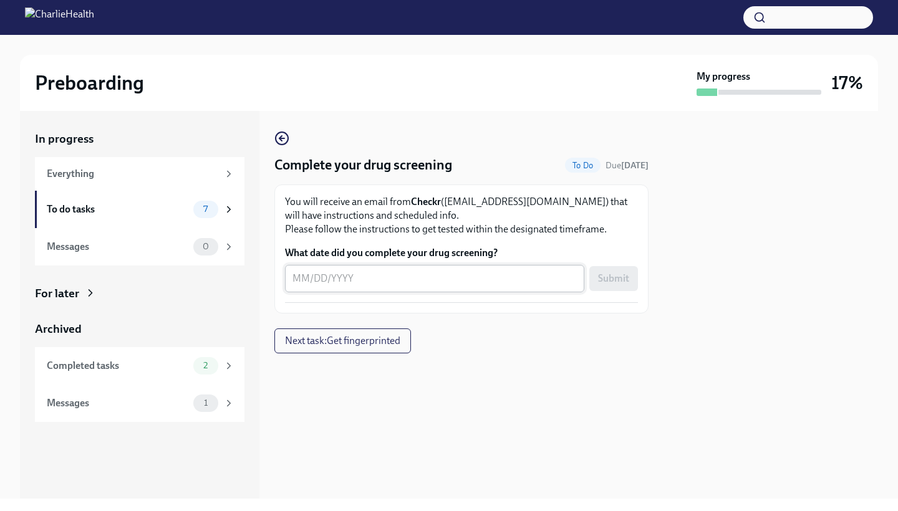
click at [319, 287] on div "x ​" at bounding box center [434, 278] width 299 height 27
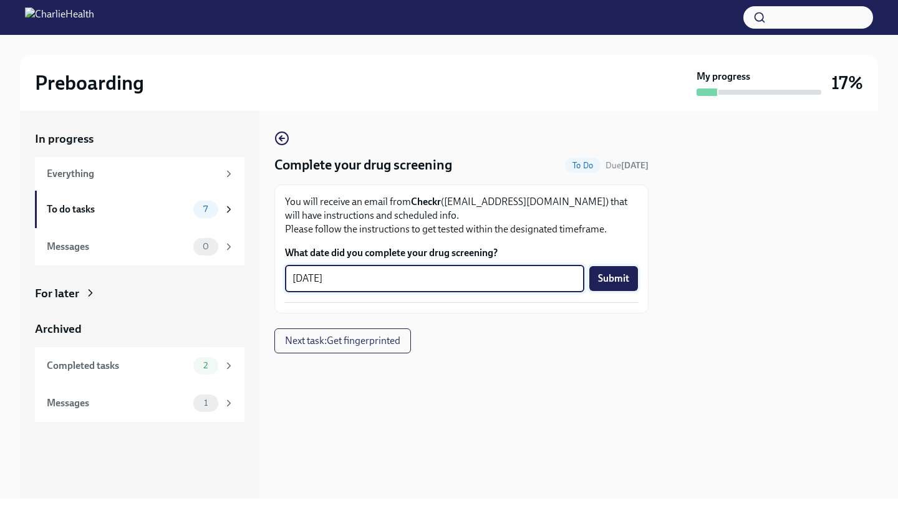
type textarea "[DATE]"
click at [629, 284] on button "Submit" at bounding box center [613, 278] width 49 height 25
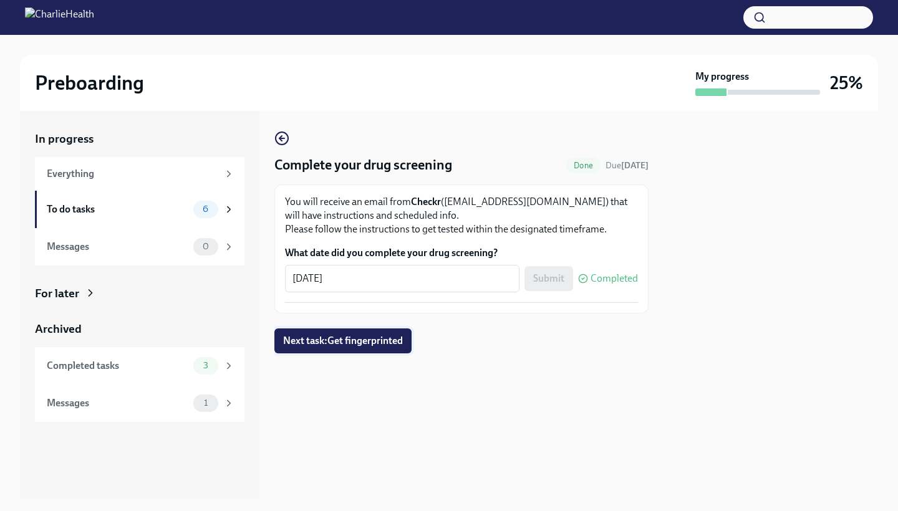
click at [360, 343] on span "Next task : Get fingerprinted" at bounding box center [343, 341] width 120 height 12
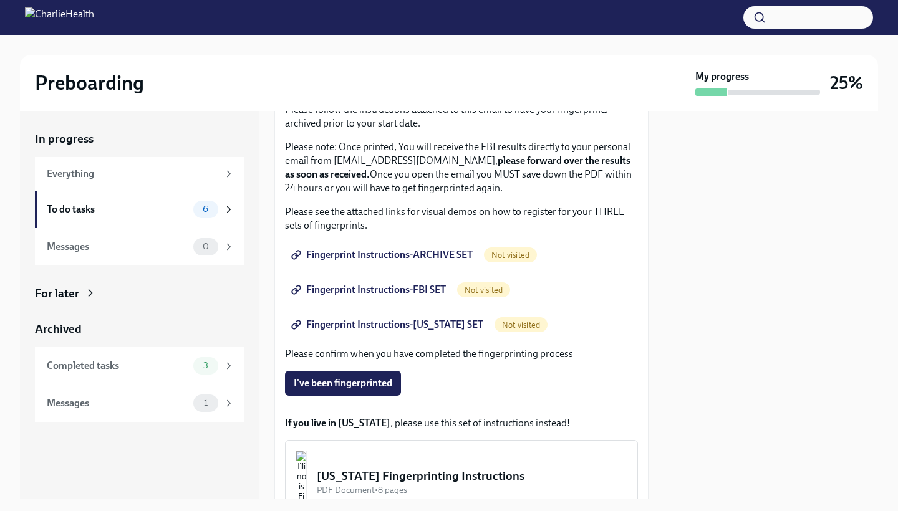
scroll to position [123, 0]
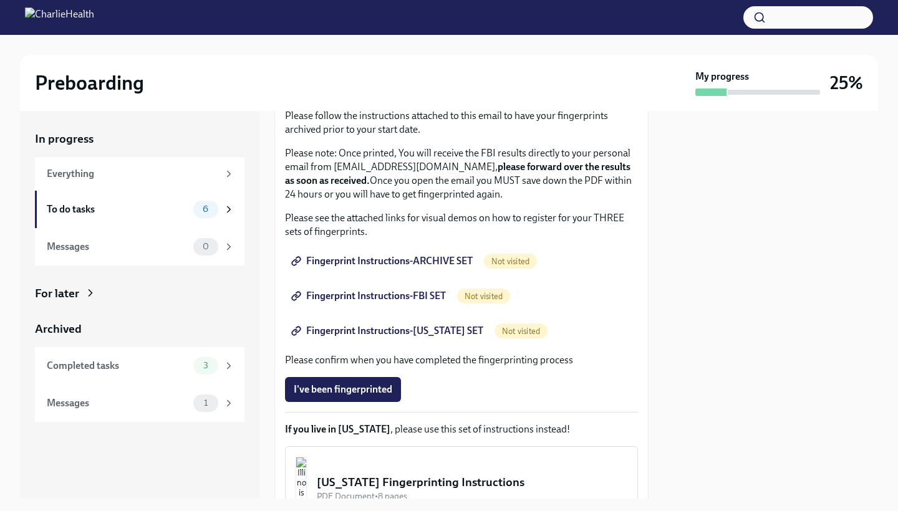
click at [368, 261] on span "Fingerprint Instructions-ARCHIVE SET" at bounding box center [383, 261] width 179 height 12
click at [344, 292] on span "Fingerprint Instructions-FBI SET" at bounding box center [370, 296] width 152 height 12
click at [356, 326] on span "Fingerprint Instructions-[US_STATE] SET" at bounding box center [389, 331] width 190 height 12
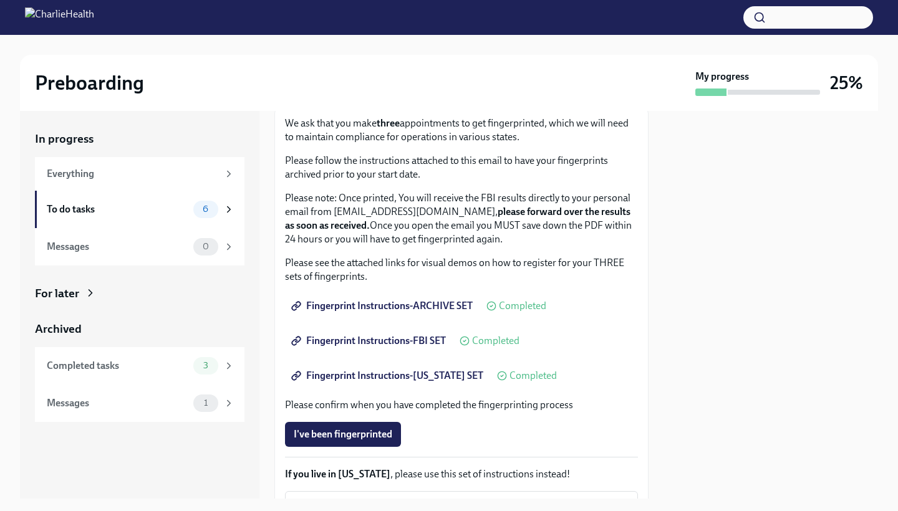
scroll to position [79, 0]
click at [415, 334] on link "Fingerprint Instructions-FBI SET" at bounding box center [370, 340] width 170 height 25
